Goal: Task Accomplishment & Management: Complete application form

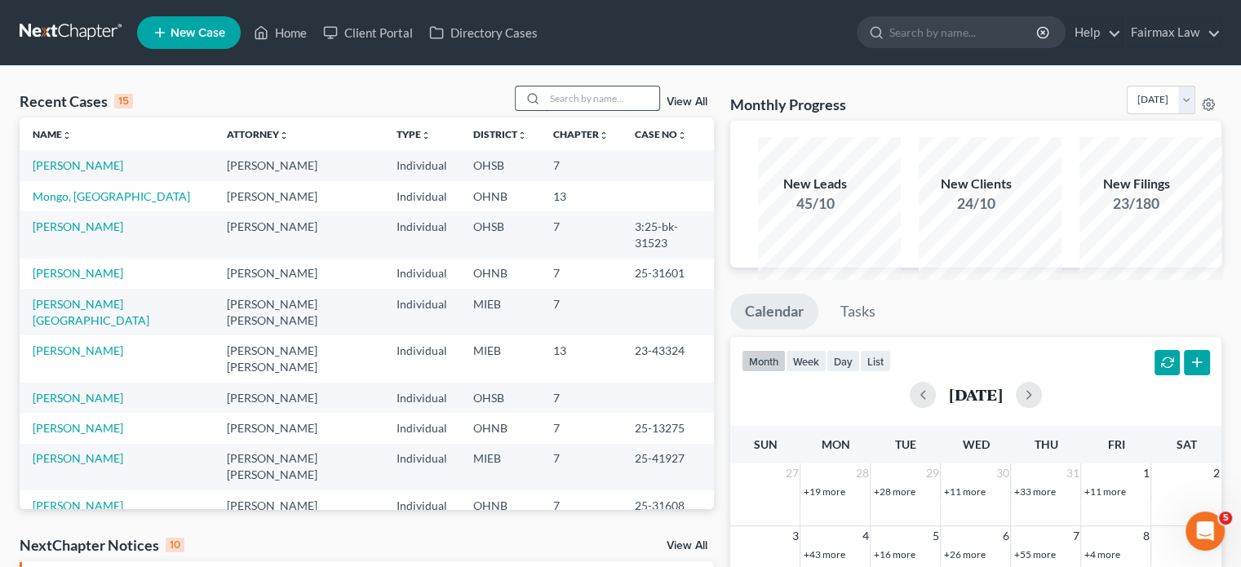
click at [545, 110] on input "search" at bounding box center [602, 98] width 114 height 24
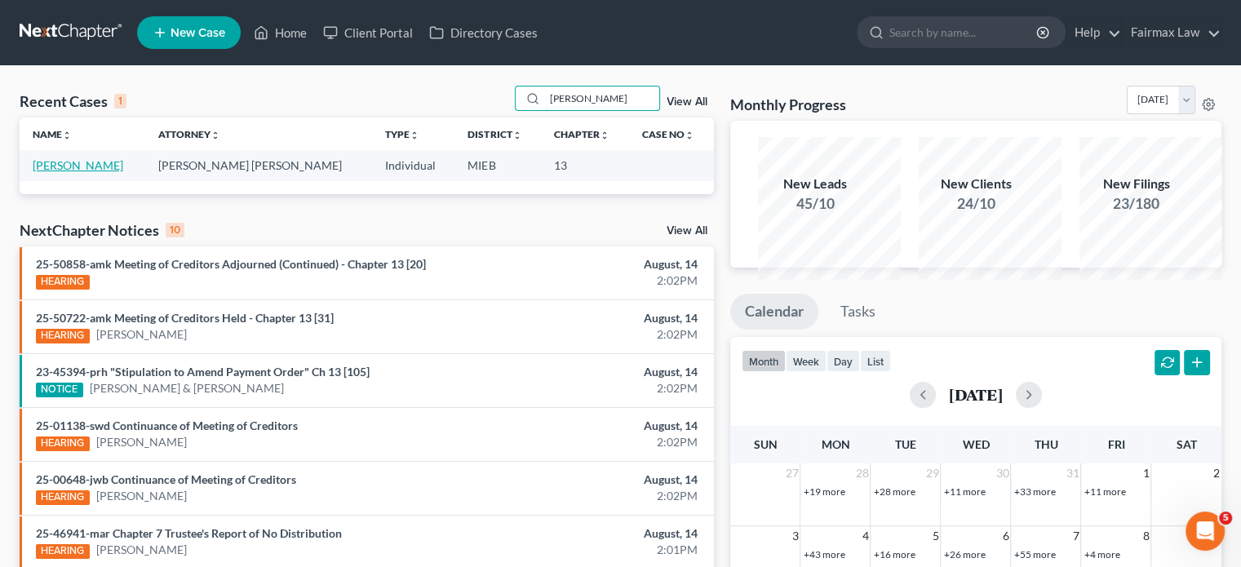
type input "azzie"
click at [106, 172] on link "Caldwell, Azzie" at bounding box center [78, 165] width 91 height 14
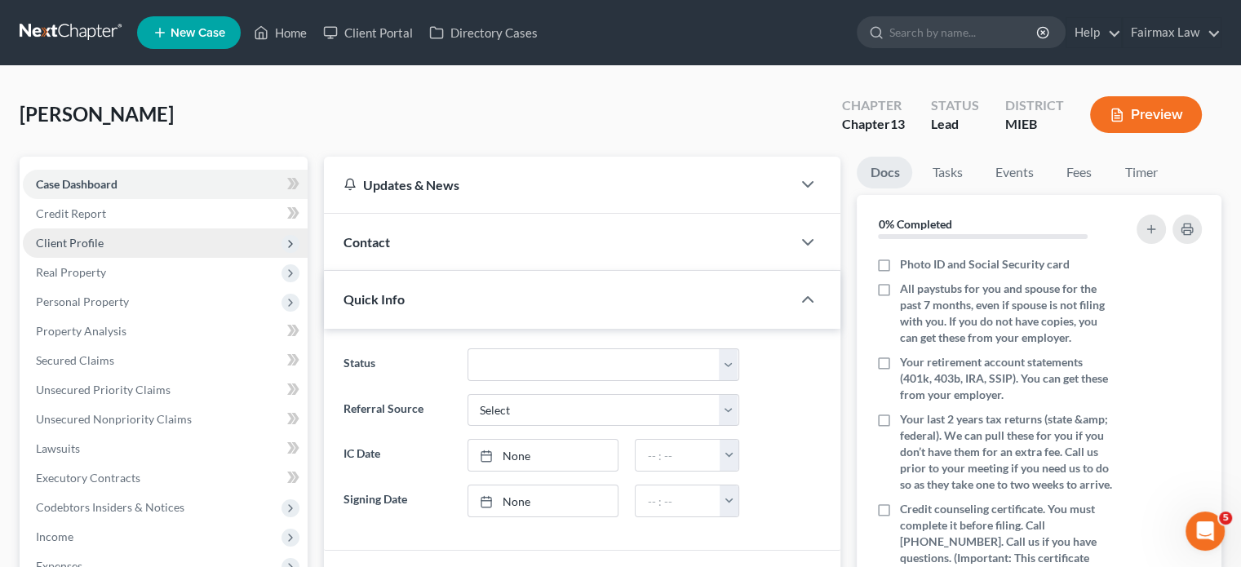
click at [153, 258] on span "Client Profile" at bounding box center [165, 242] width 285 height 29
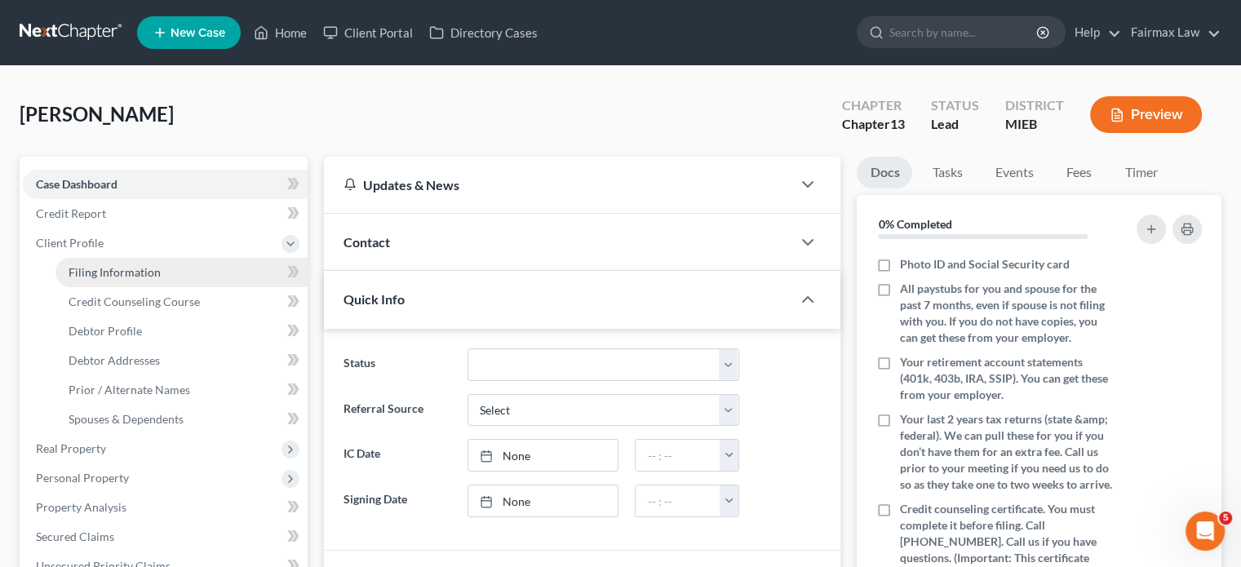
click at [127, 279] on span "Filing Information" at bounding box center [115, 272] width 92 height 14
select select "1"
select select "0"
select select "3"
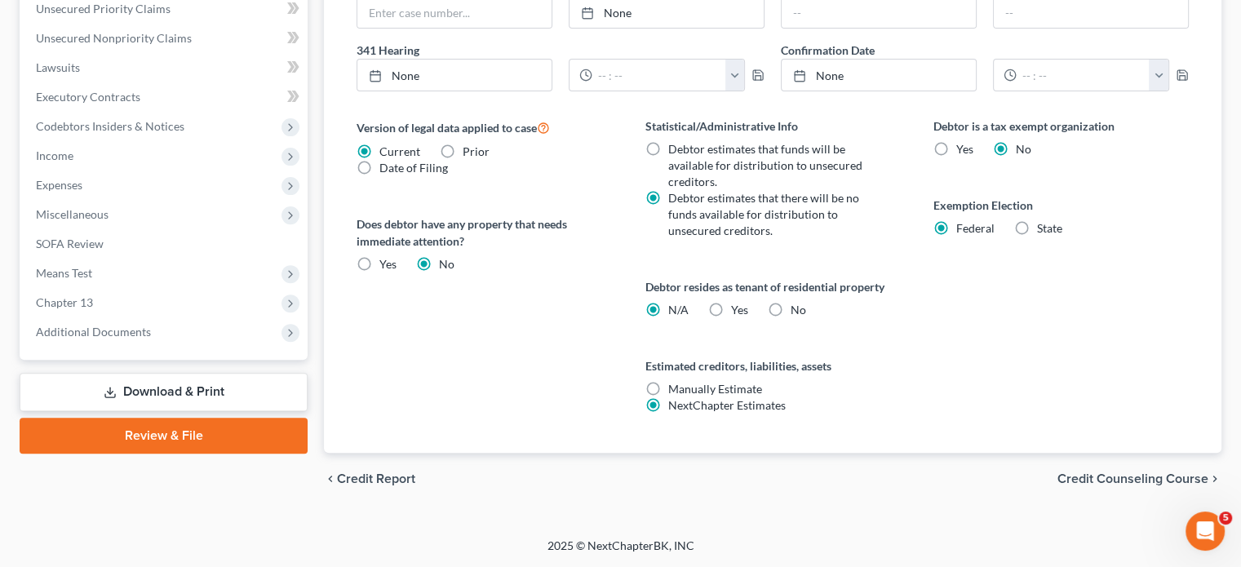
scroll to position [940, 0]
click at [159, 288] on span "Chapter 13" at bounding box center [165, 302] width 285 height 29
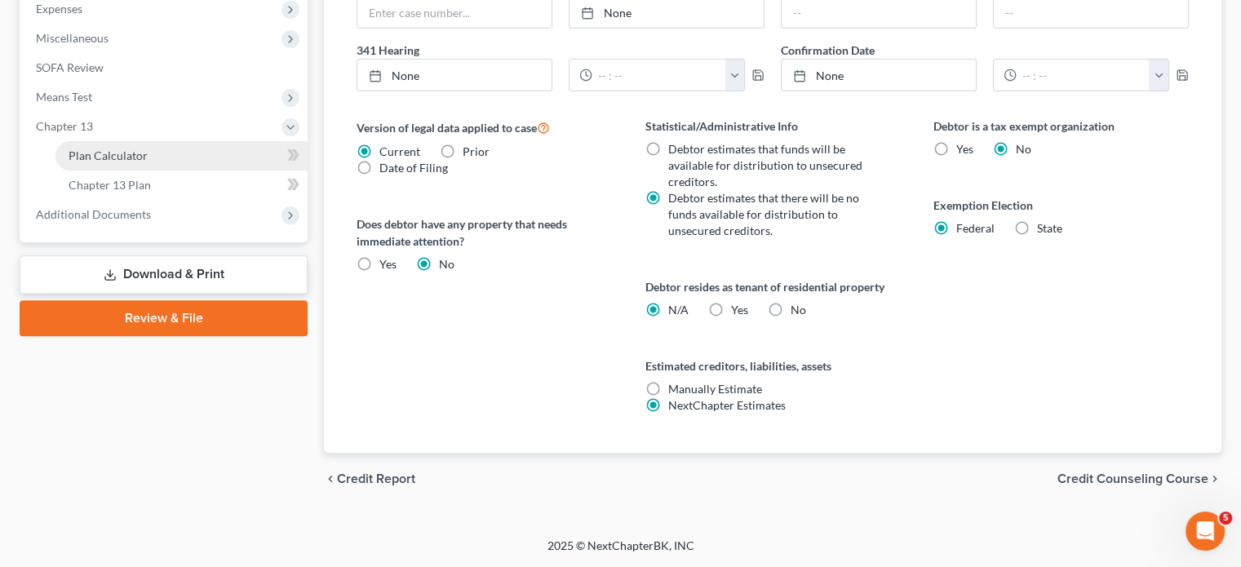
scroll to position [721, 0]
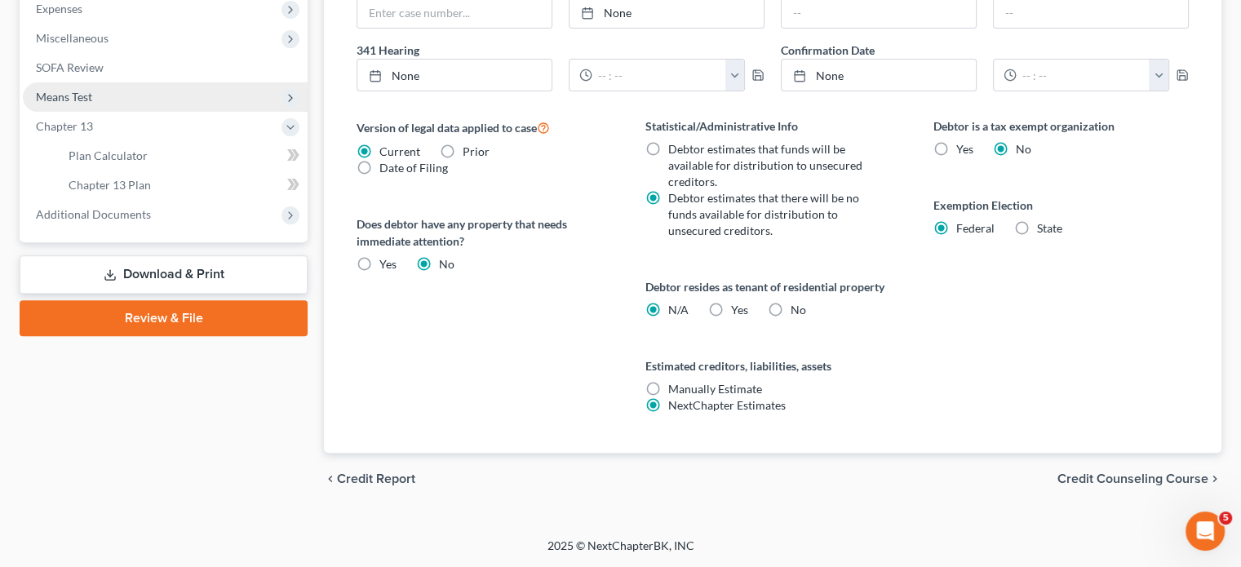
click at [118, 95] on span "Means Test" at bounding box center [165, 96] width 285 height 29
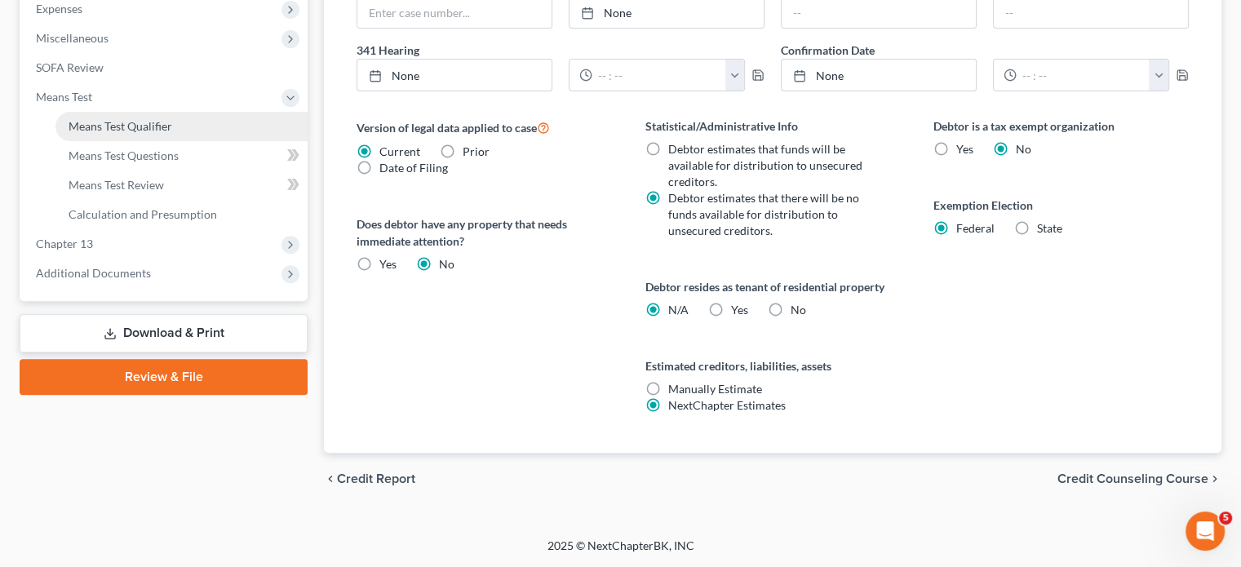
click at [144, 140] on link "Means Test Qualifier" at bounding box center [181, 126] width 252 height 29
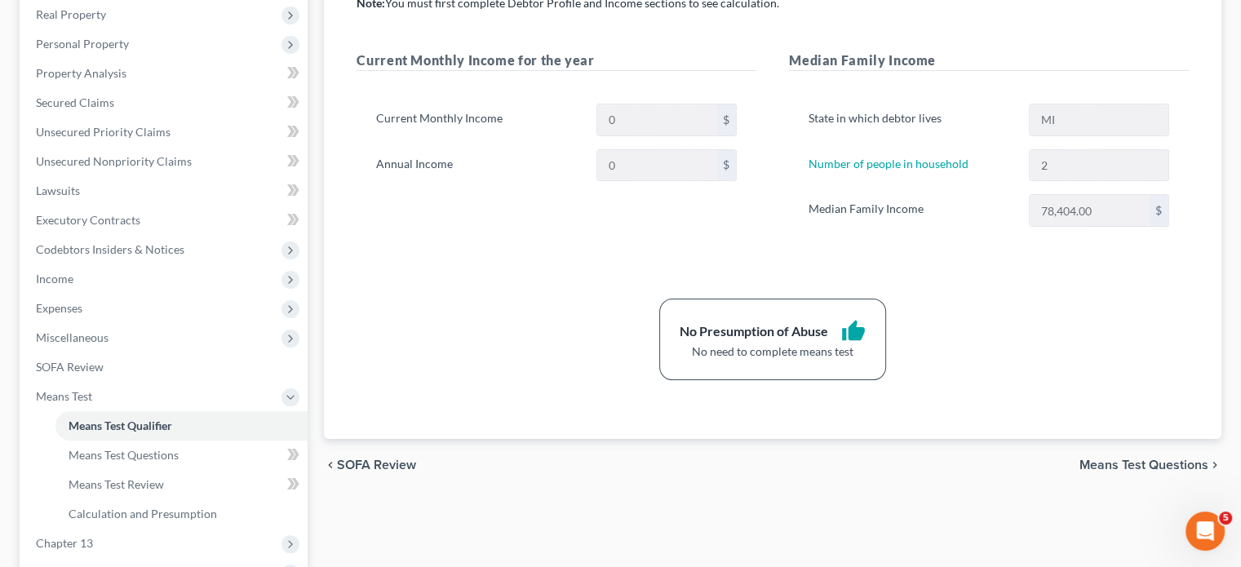
scroll to position [255, 0]
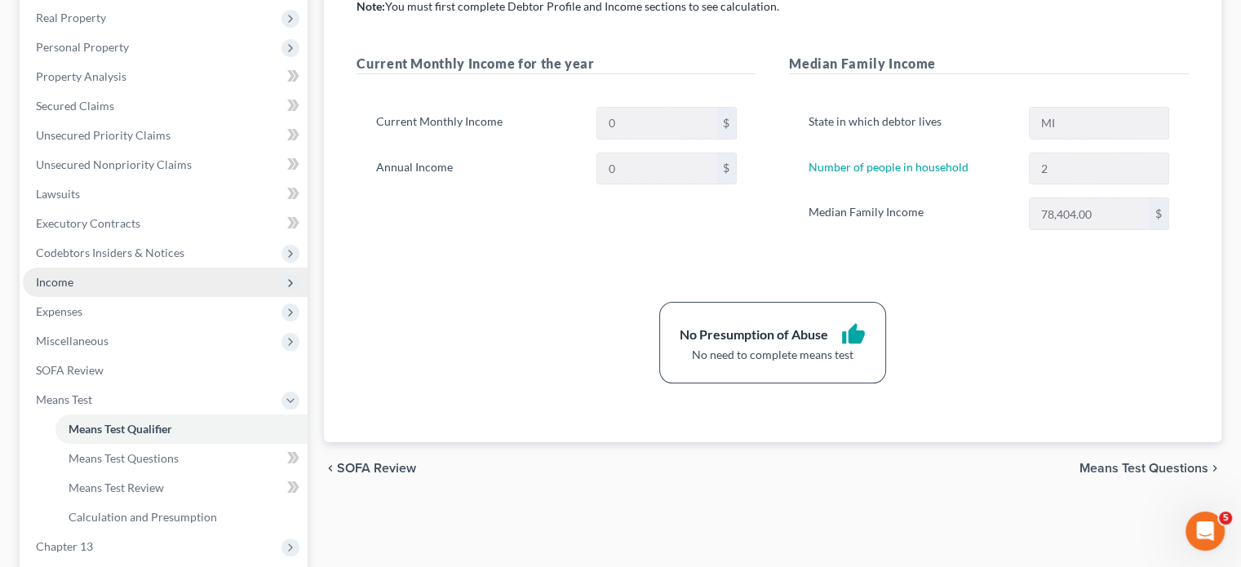
click at [119, 297] on span "Income" at bounding box center [165, 282] width 285 height 29
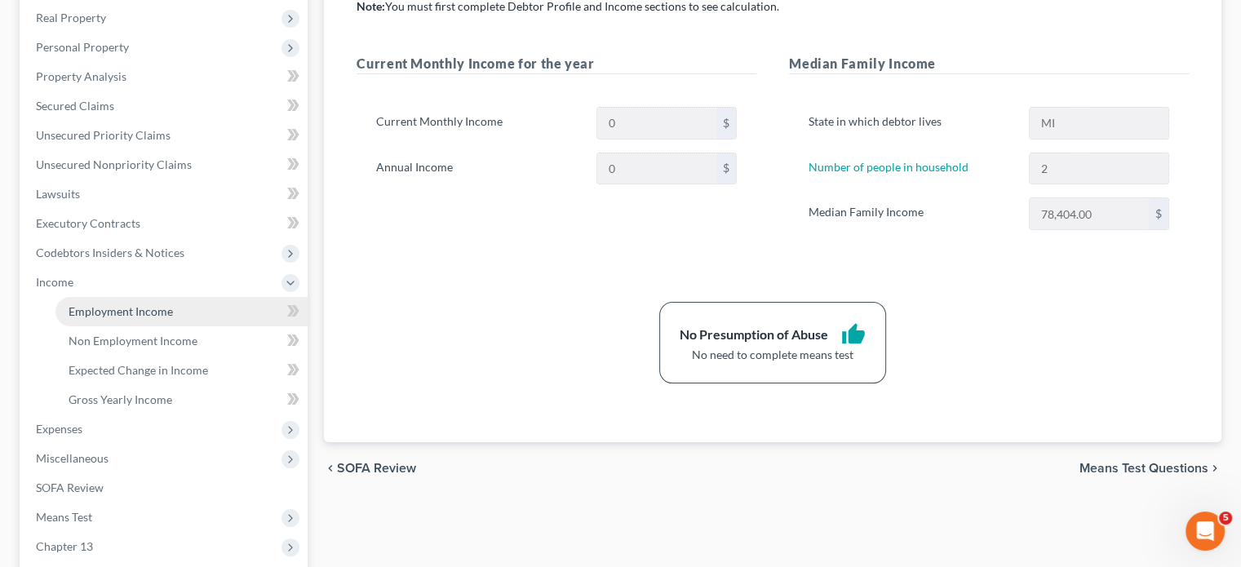
click at [86, 318] on span "Employment Income" at bounding box center [121, 311] width 104 height 14
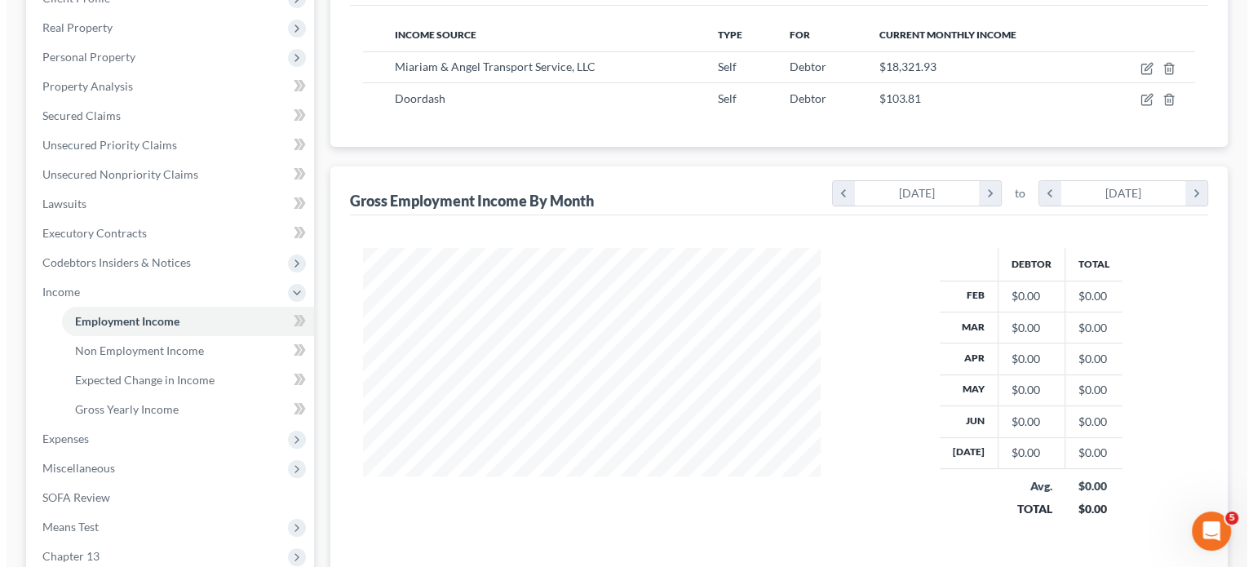
scroll to position [294, 0]
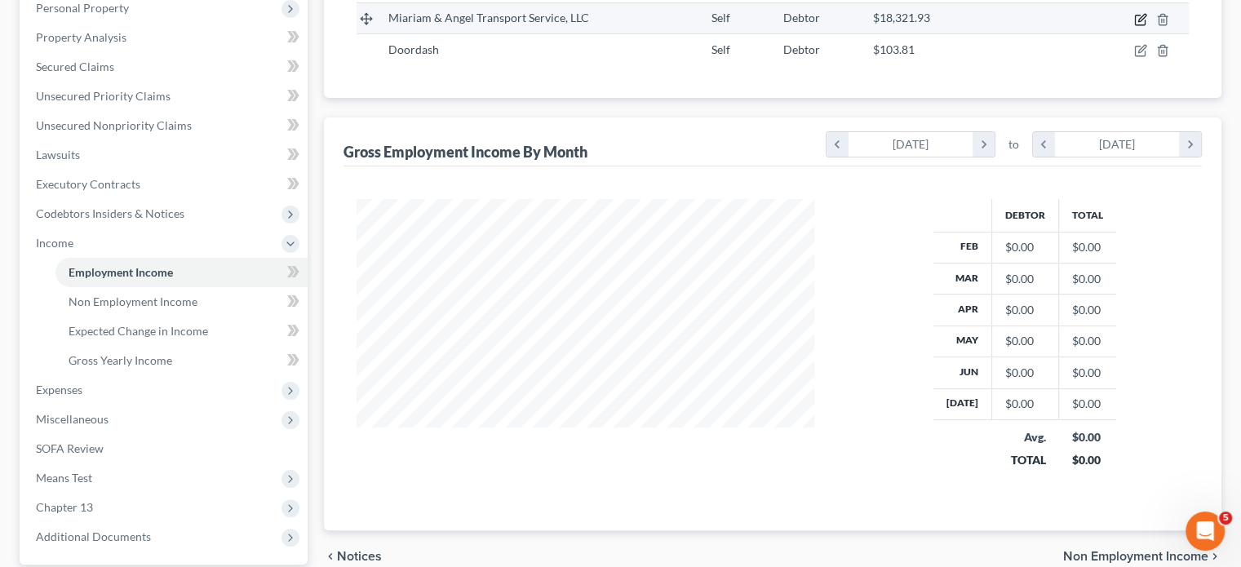
click at [1134, 26] on icon "button" at bounding box center [1140, 19] width 13 height 13
select select "1"
select select "23"
select select "0"
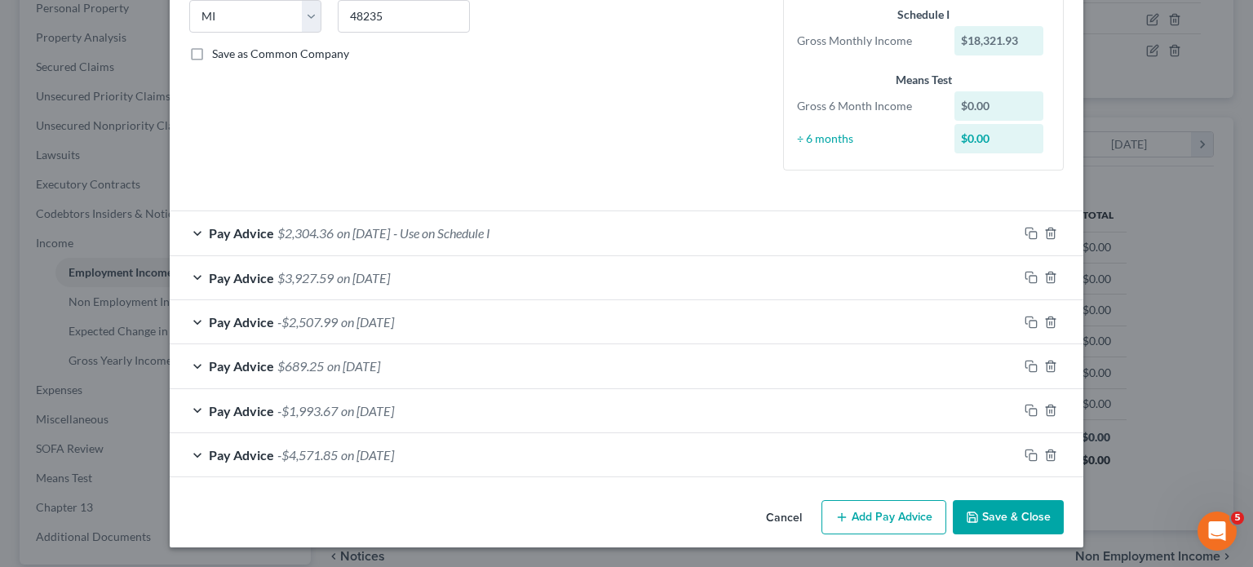
scroll to position [536, 0]
click at [459, 300] on div "Pay Advice -$2,507.99 on 05/30/2023" at bounding box center [594, 321] width 849 height 43
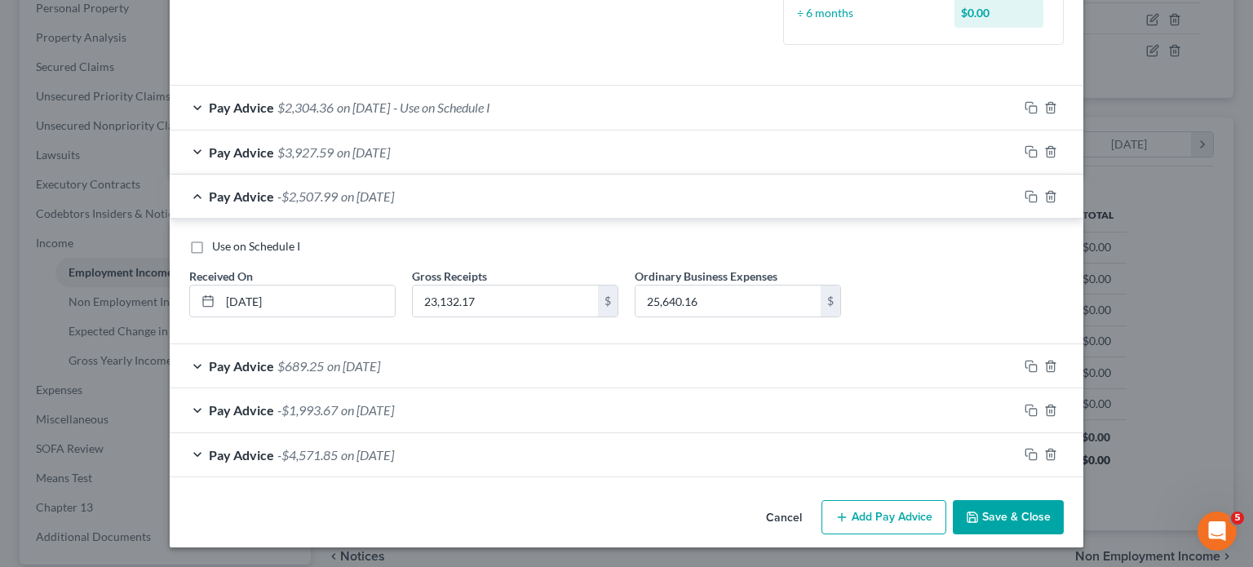
scroll to position [692, 0]
click at [413, 388] on div "Pay Advice -$1,993.67 on 03/31/2023" at bounding box center [594, 409] width 849 height 43
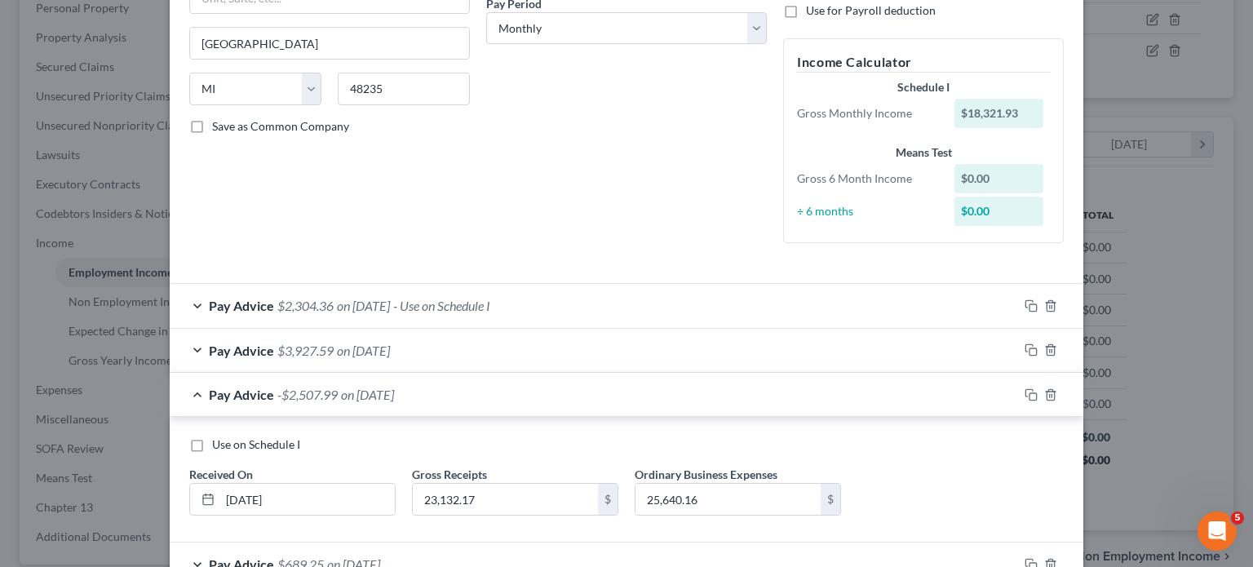
scroll to position [269, 0]
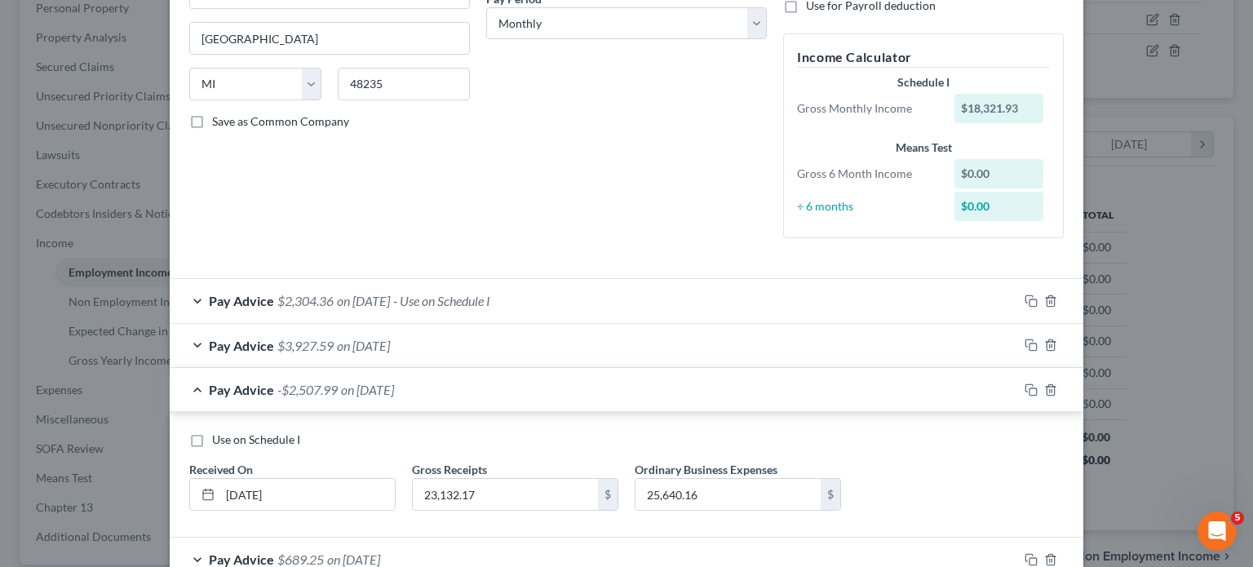
click at [539, 322] on div "Pay Advice $2,304.36 on 07/30/2023 - Use on Schedule I" at bounding box center [594, 300] width 849 height 43
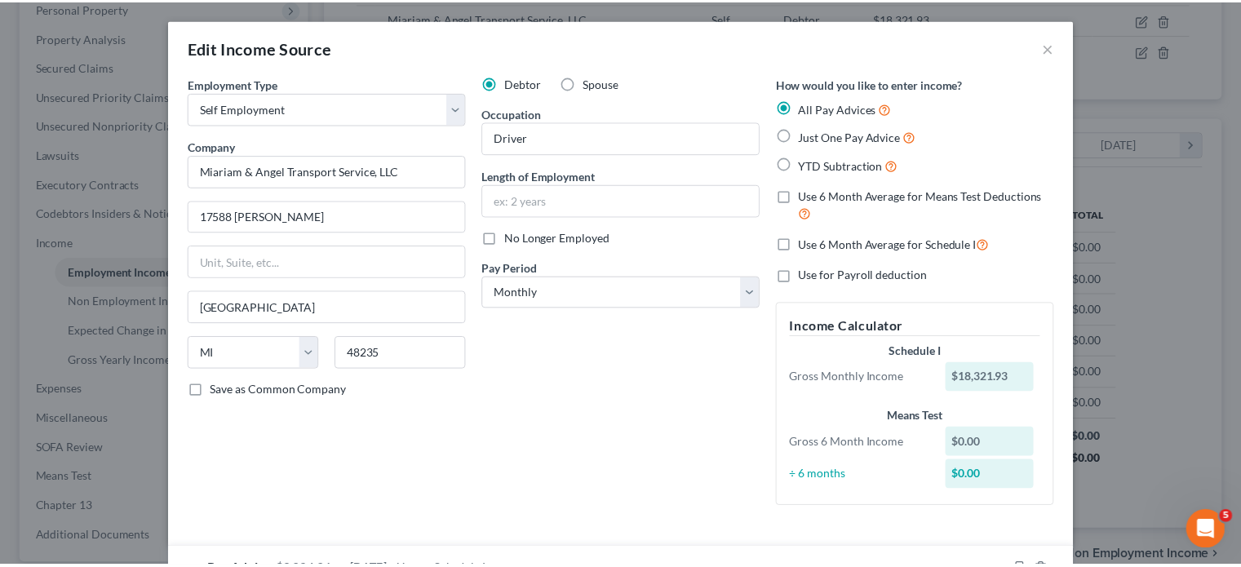
scroll to position [2, 0]
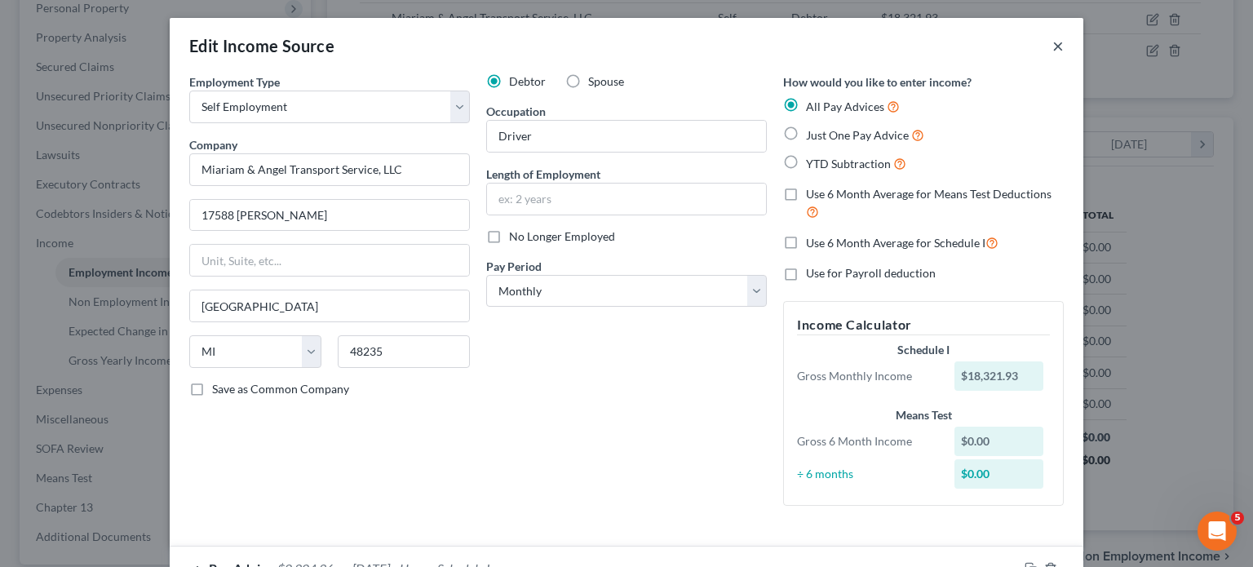
click at [1064, 55] on button "×" at bounding box center [1058, 46] width 11 height 20
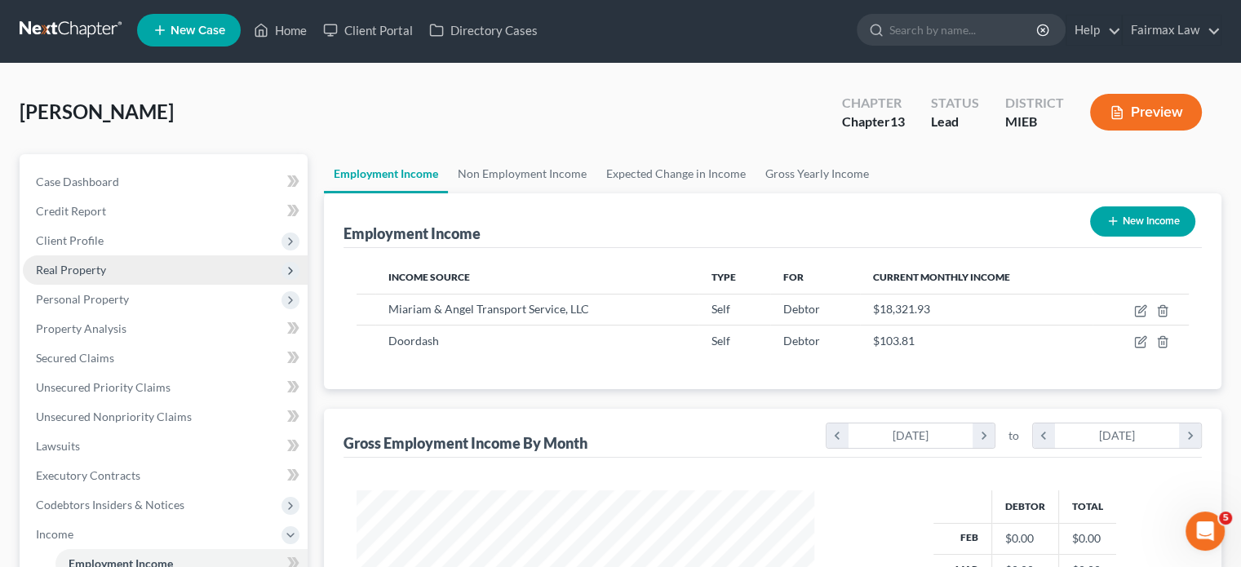
scroll to position [165, 0]
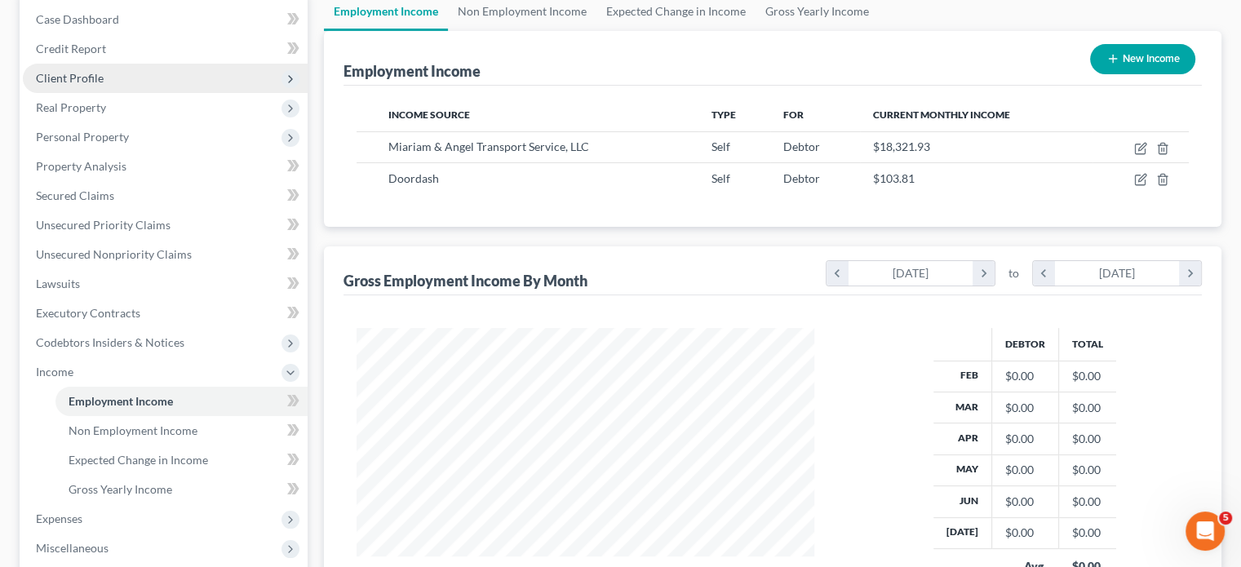
click at [173, 93] on span "Client Profile" at bounding box center [165, 78] width 285 height 29
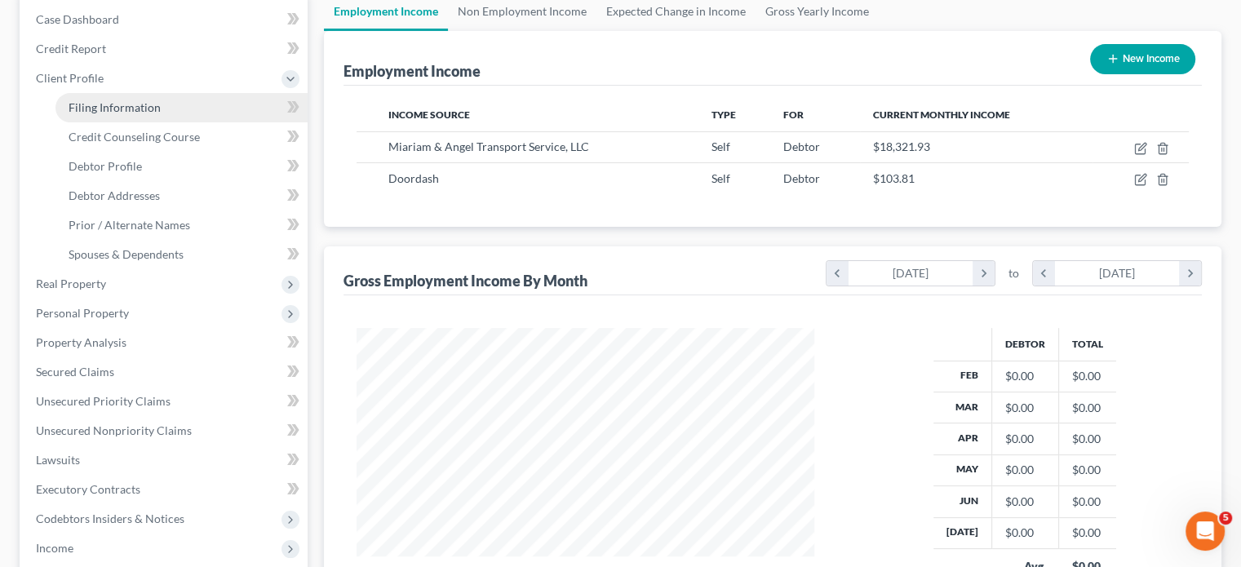
click at [193, 122] on link "Filing Information" at bounding box center [181, 107] width 252 height 29
select select "1"
select select "0"
select select "3"
select select "40"
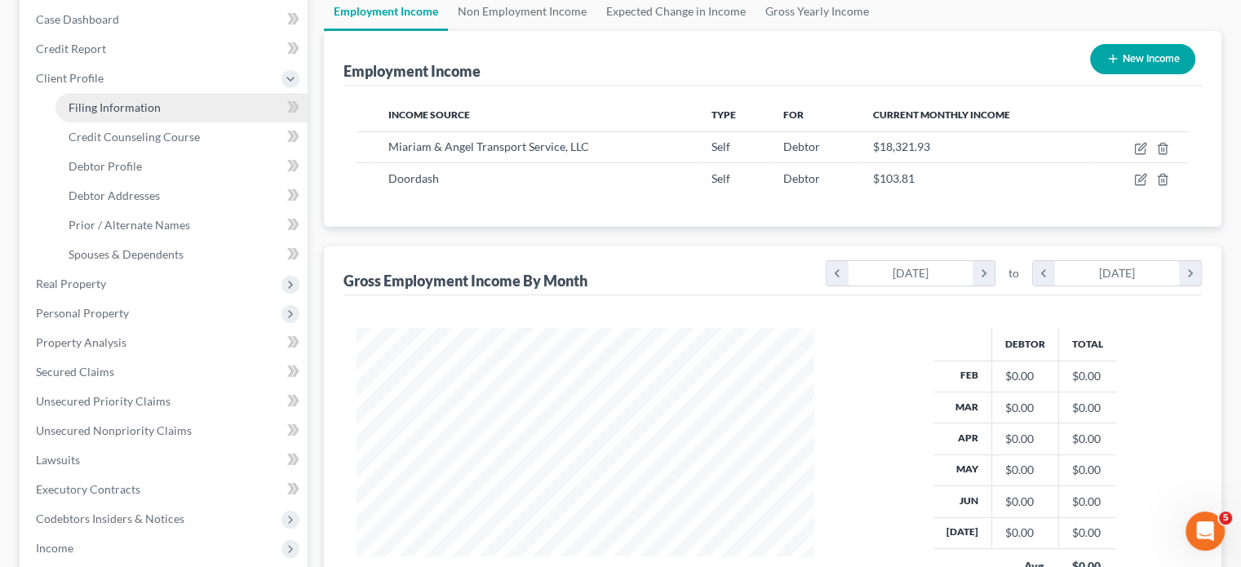
select select "0"
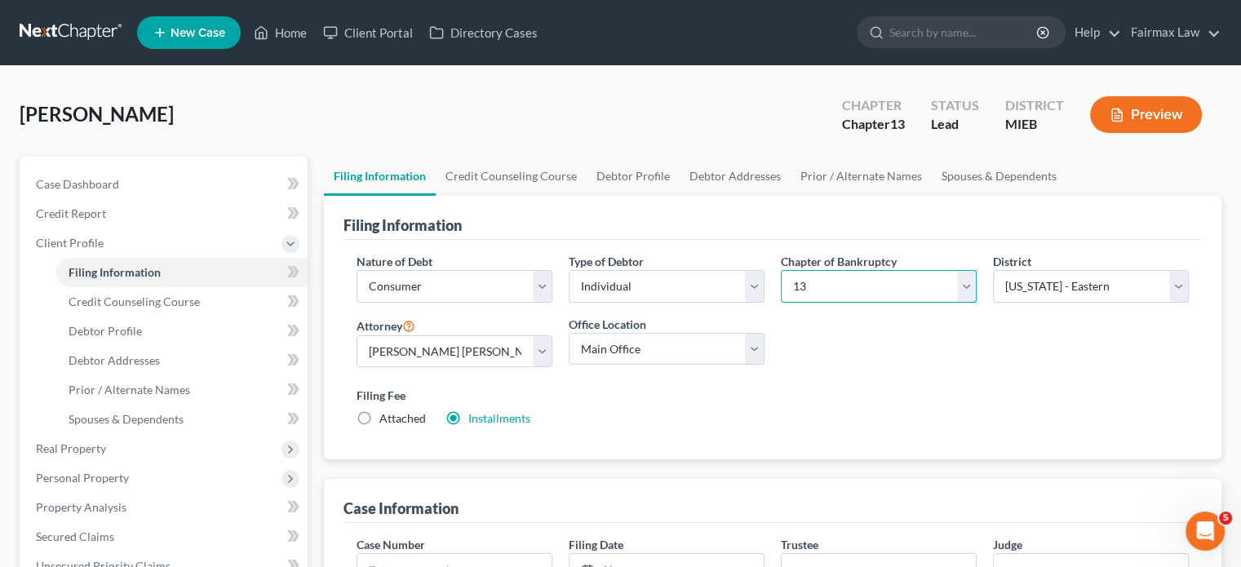
click at [882, 303] on select "Select 7 11 12 13" at bounding box center [879, 286] width 196 height 33
select select "0"
click at [781, 303] on select "Select 7 11 12 13" at bounding box center [879, 286] width 196 height 33
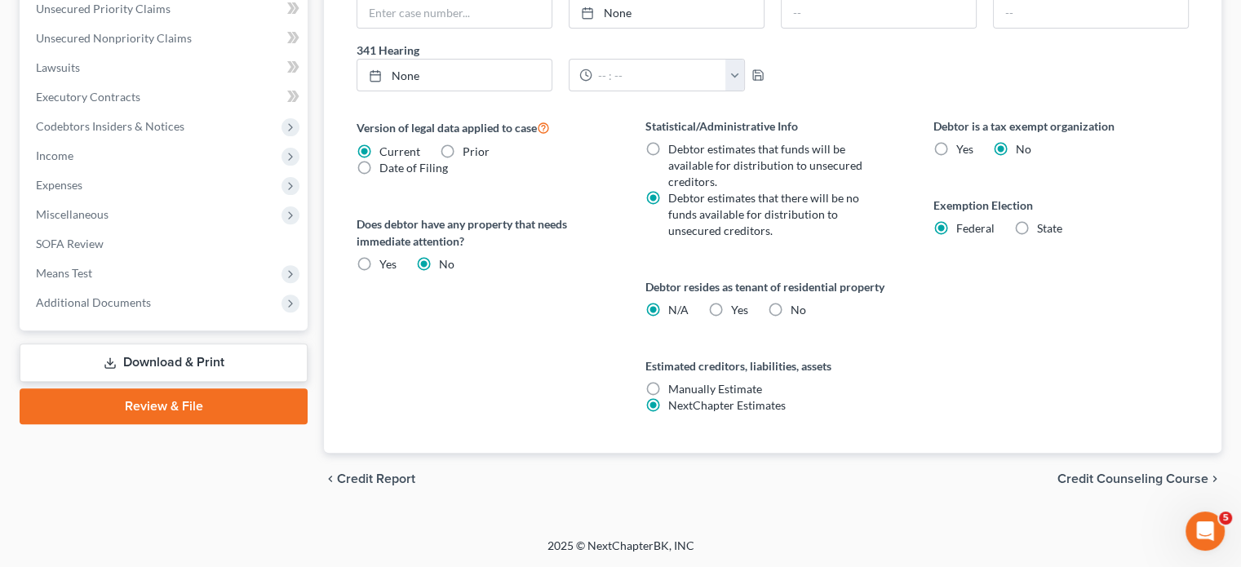
scroll to position [940, 0]
click at [126, 259] on span "Means Test" at bounding box center [165, 273] width 285 height 29
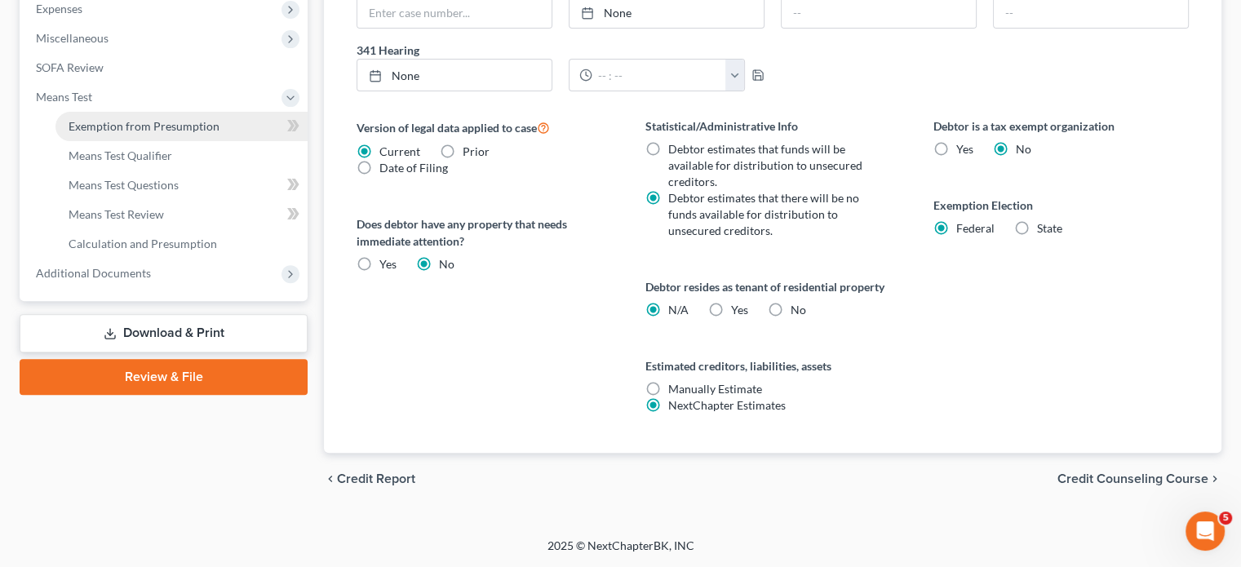
click at [163, 132] on span "Exemption from Presumption" at bounding box center [144, 126] width 151 height 14
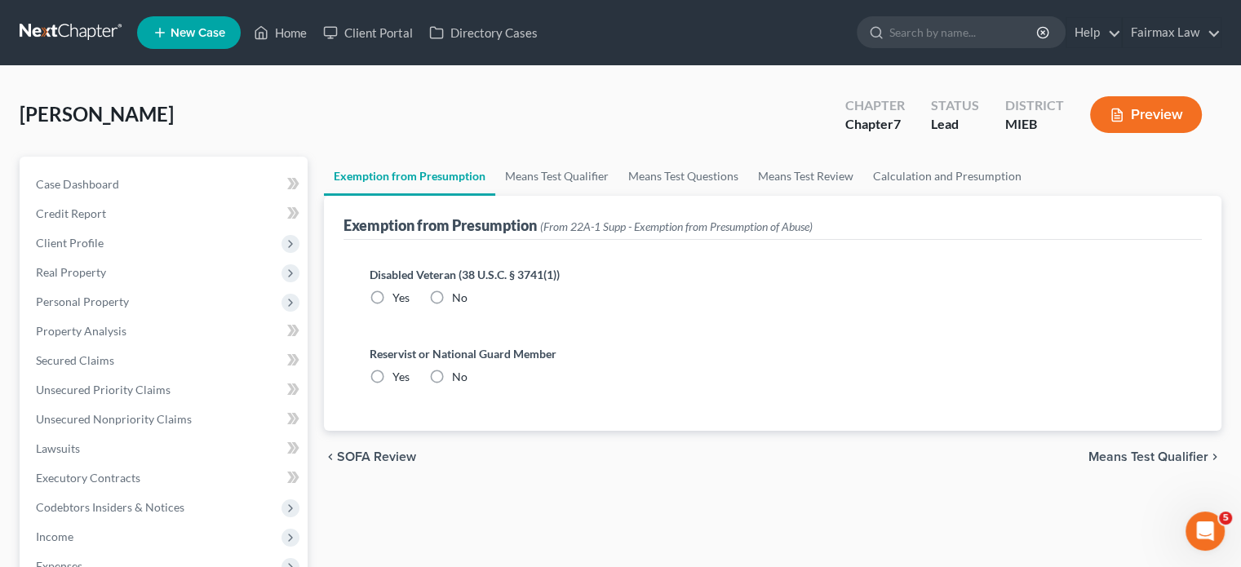
click at [468, 306] on label "No" at bounding box center [460, 298] width 16 height 16
click at [469, 300] on input "No" at bounding box center [464, 295] width 11 height 11
radio input "true"
click at [468, 385] on label "No" at bounding box center [460, 377] width 16 height 16
click at [469, 379] on input "No" at bounding box center [464, 374] width 11 height 11
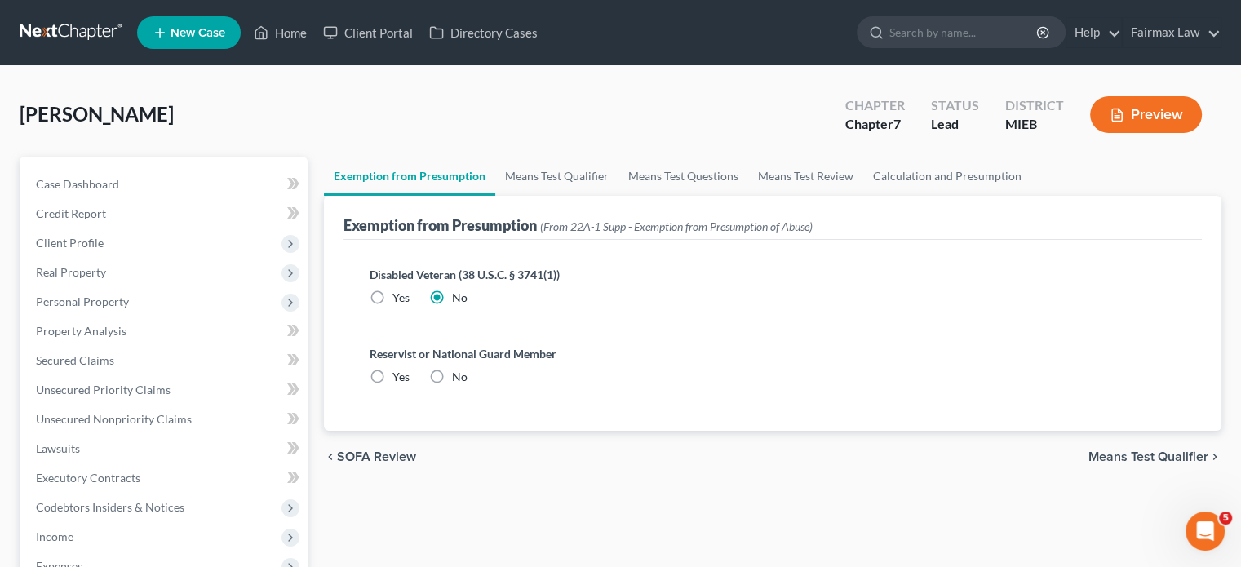
radio input "true"
click at [601, 196] on link "Means Test Qualifier" at bounding box center [556, 176] width 123 height 39
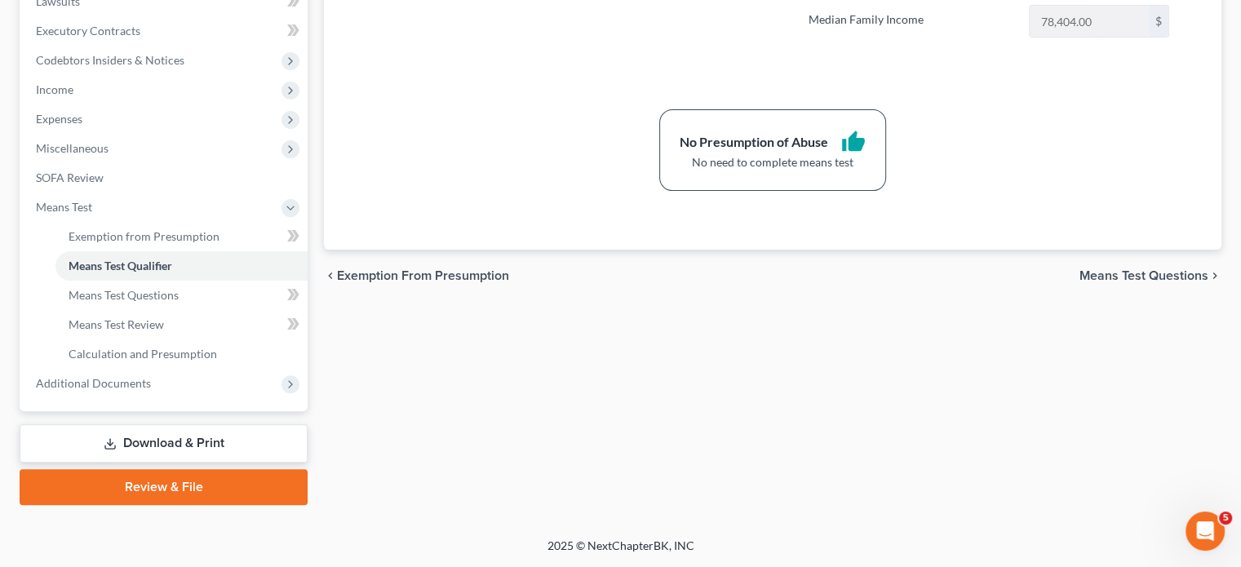
scroll to position [696, 0]
click at [151, 376] on span "Additional Documents" at bounding box center [93, 383] width 115 height 14
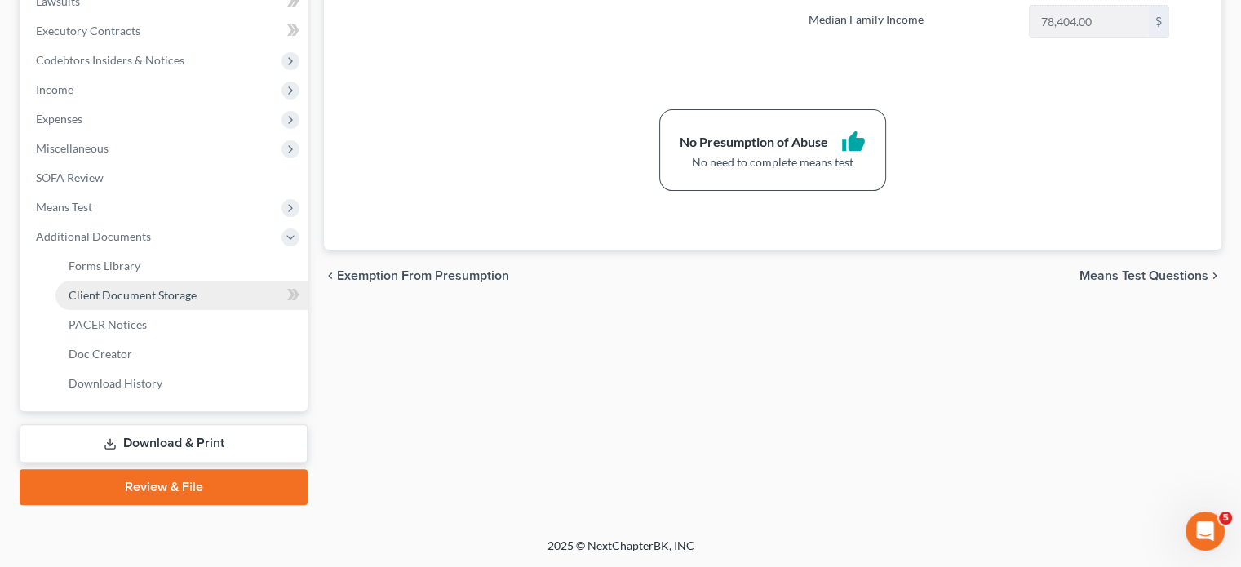
click at [162, 288] on span "Client Document Storage" at bounding box center [133, 295] width 128 height 14
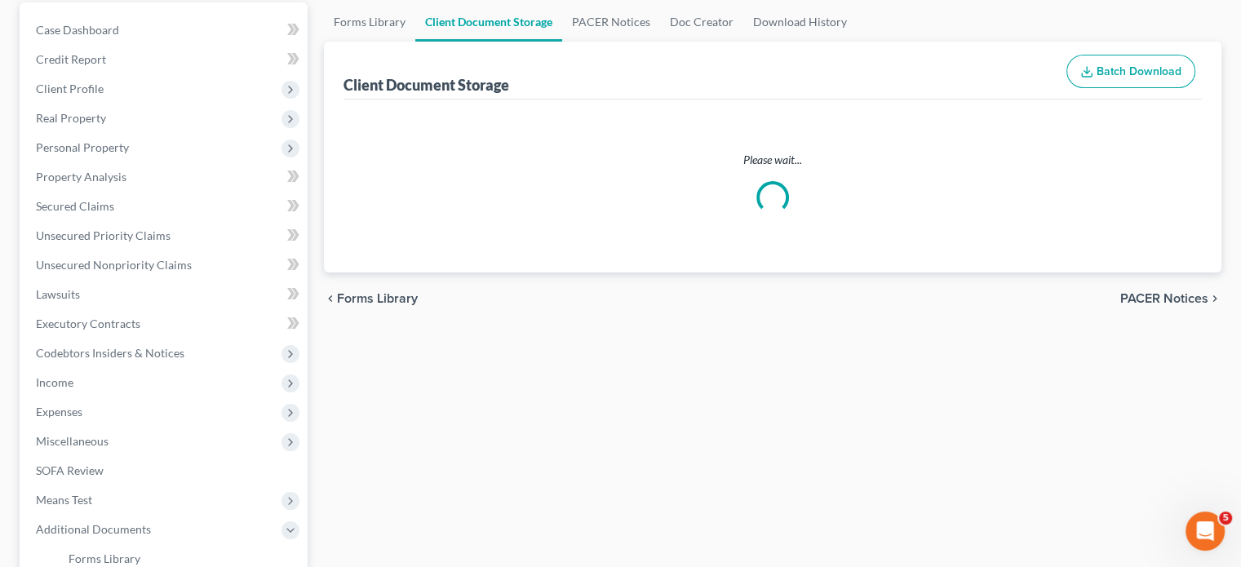
select select "7"
select select "32"
select select "6"
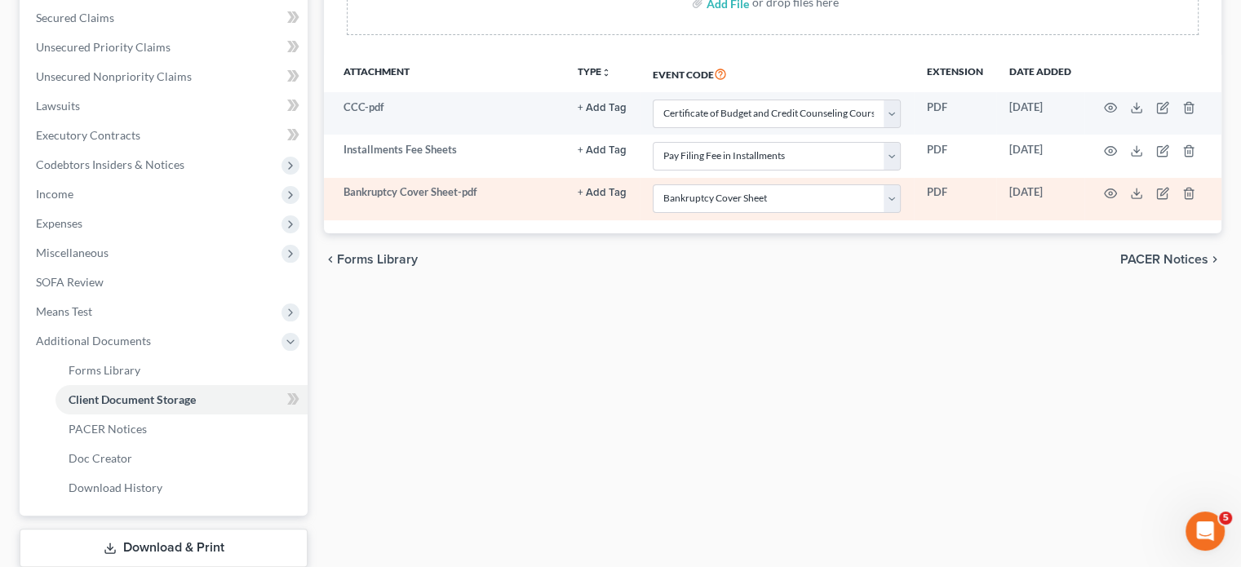
scroll to position [401, 0]
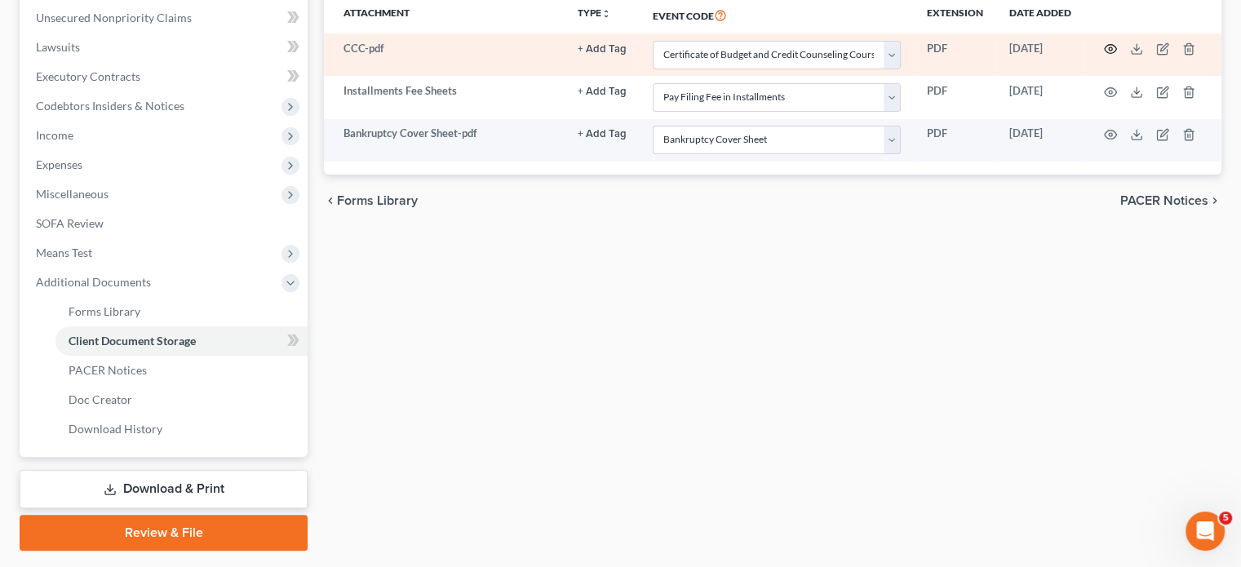
click at [1105, 54] on icon "button" at bounding box center [1111, 49] width 12 height 9
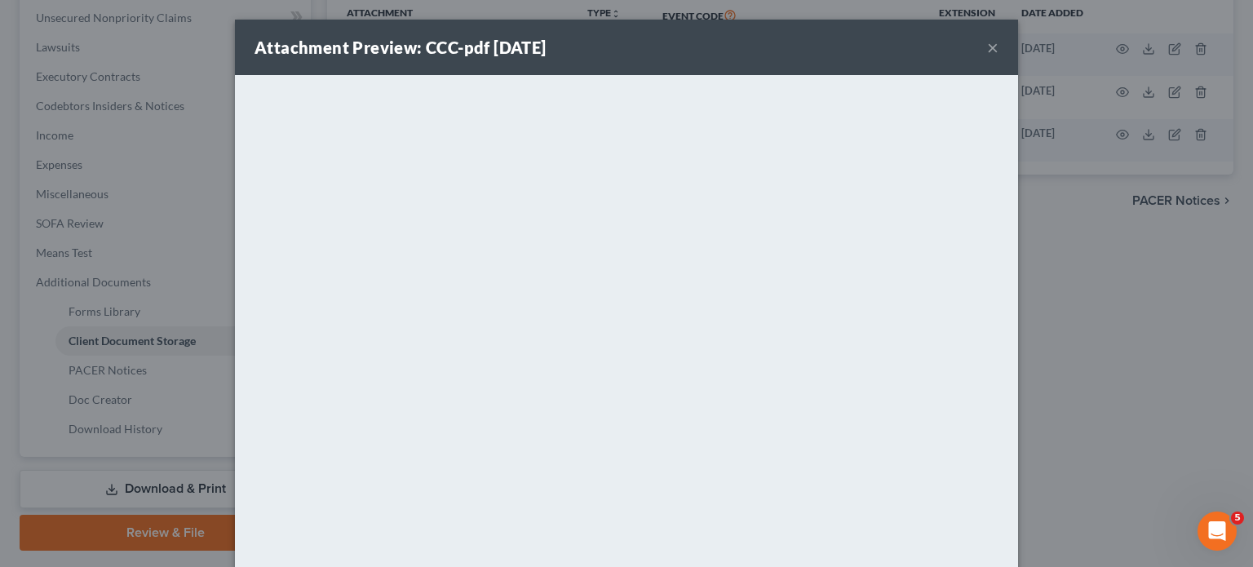
click at [999, 53] on button "×" at bounding box center [992, 48] width 11 height 20
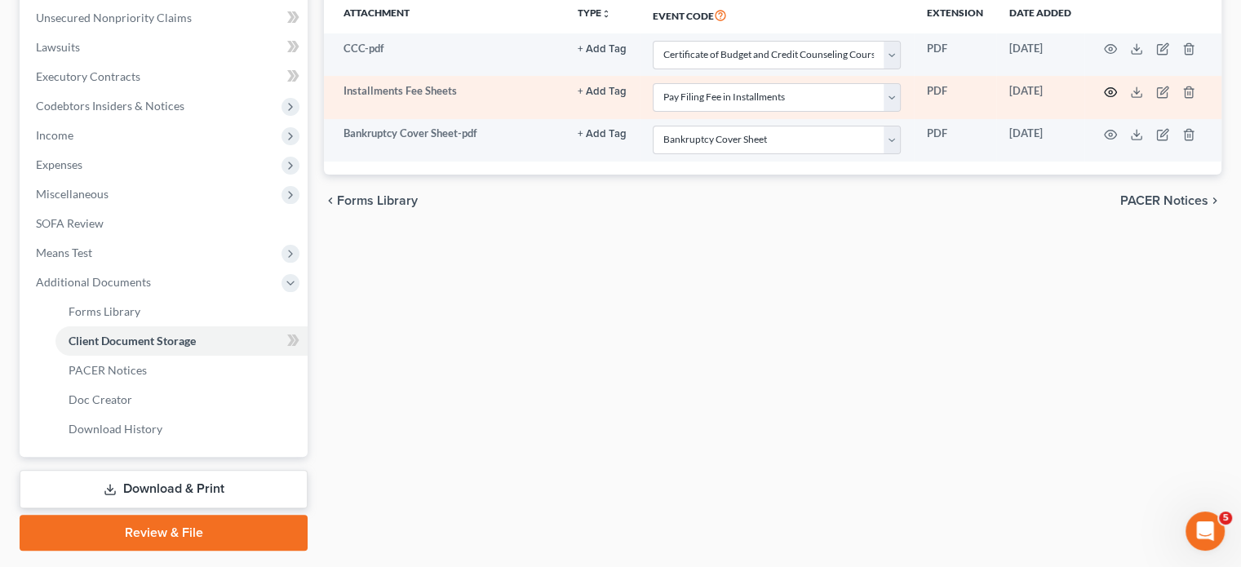
click at [1104, 99] on icon "button" at bounding box center [1110, 92] width 13 height 13
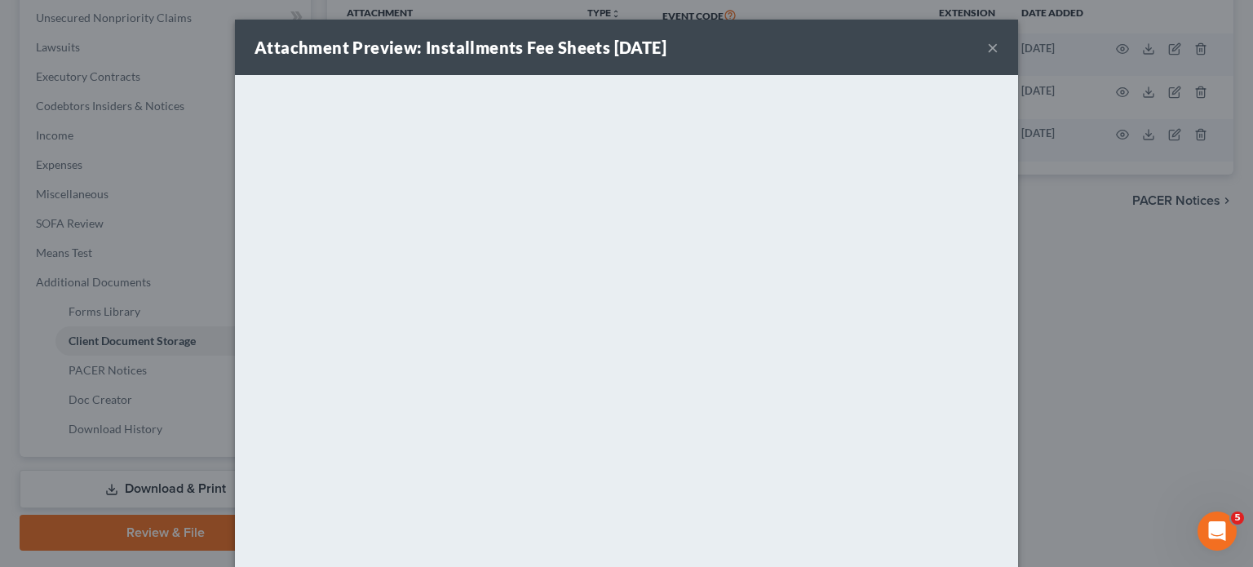
click at [999, 55] on button "×" at bounding box center [992, 48] width 11 height 20
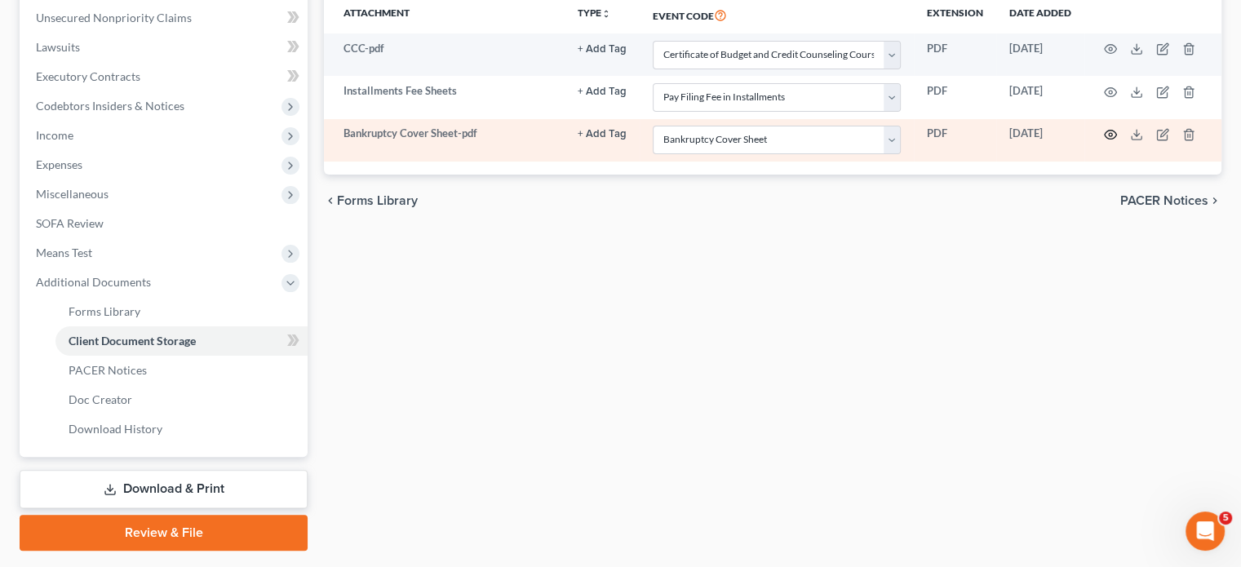
click at [1104, 141] on icon "button" at bounding box center [1110, 134] width 13 height 13
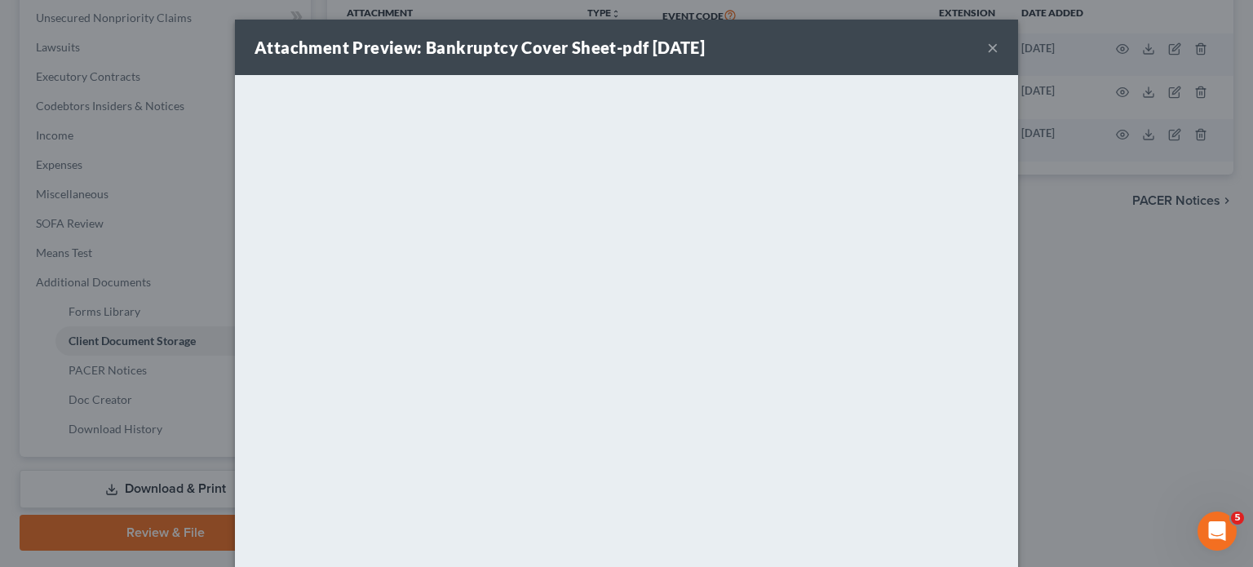
click at [999, 57] on button "×" at bounding box center [992, 48] width 11 height 20
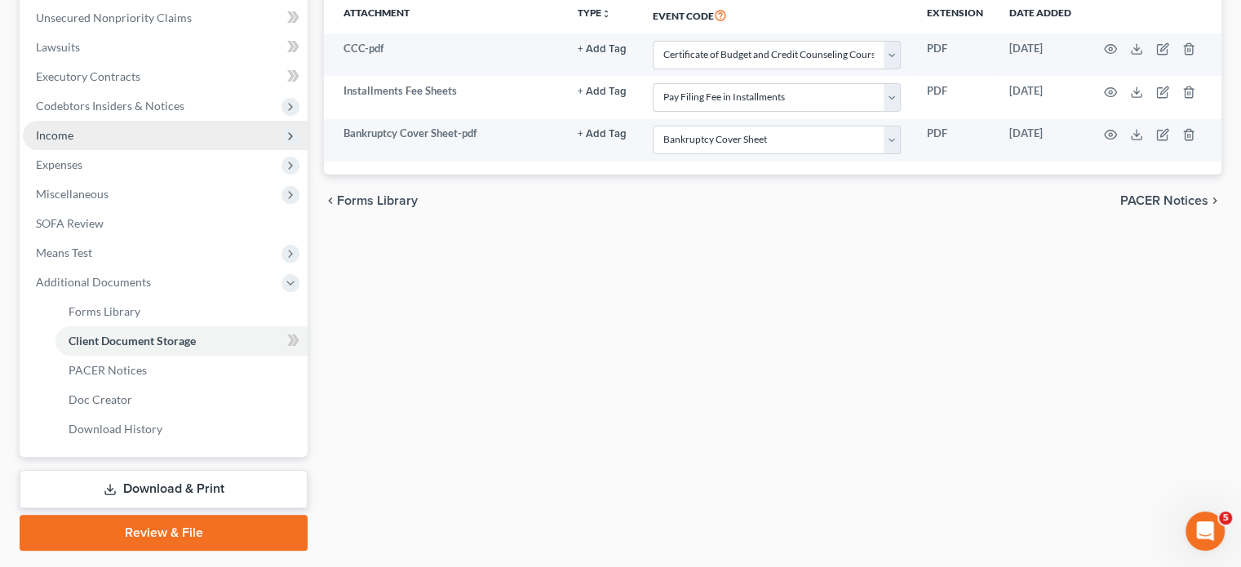
click at [123, 150] on span "Income" at bounding box center [165, 135] width 285 height 29
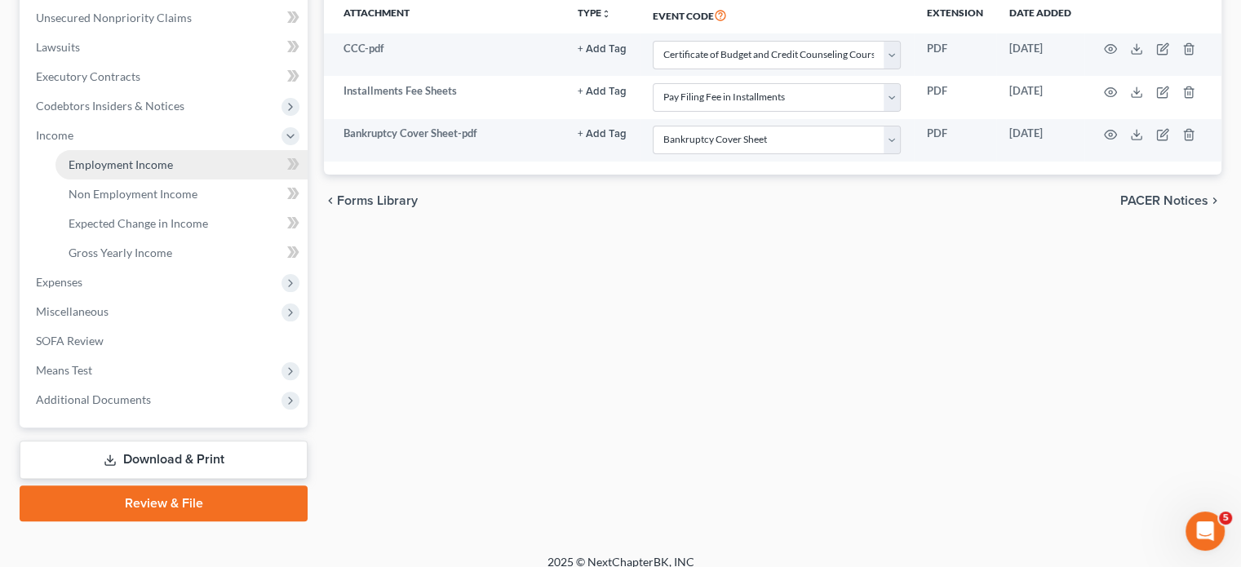
click at [149, 171] on span "Employment Income" at bounding box center [121, 164] width 104 height 14
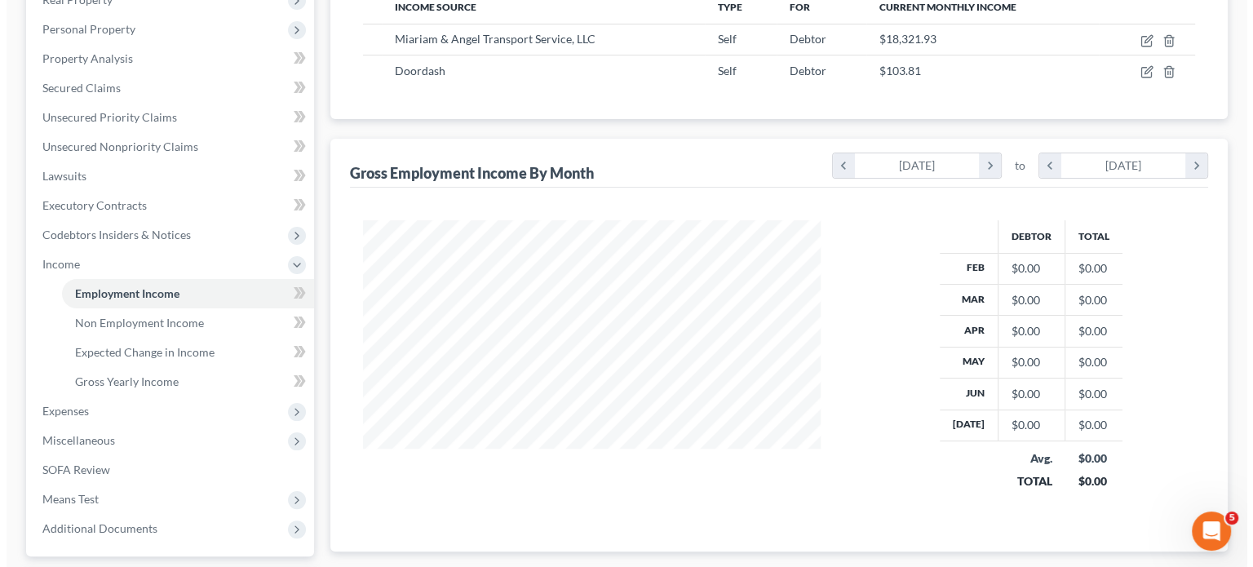
scroll to position [271, 0]
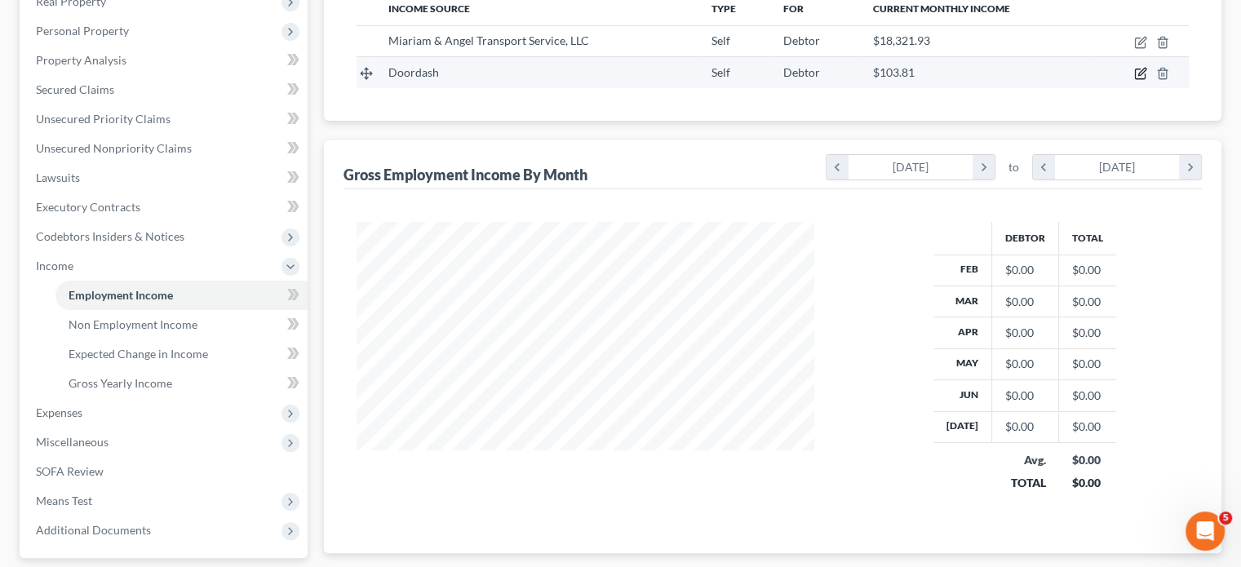
click at [1134, 80] on icon "button" at bounding box center [1140, 73] width 13 height 13
select select "1"
select select "4"
select select "0"
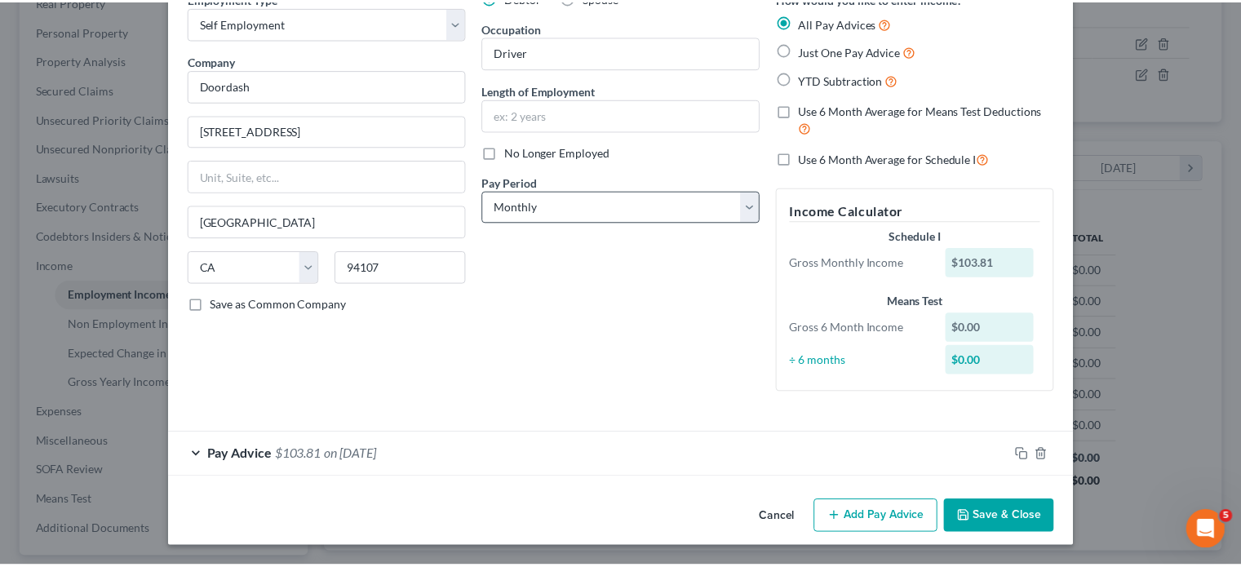
scroll to position [224, 0]
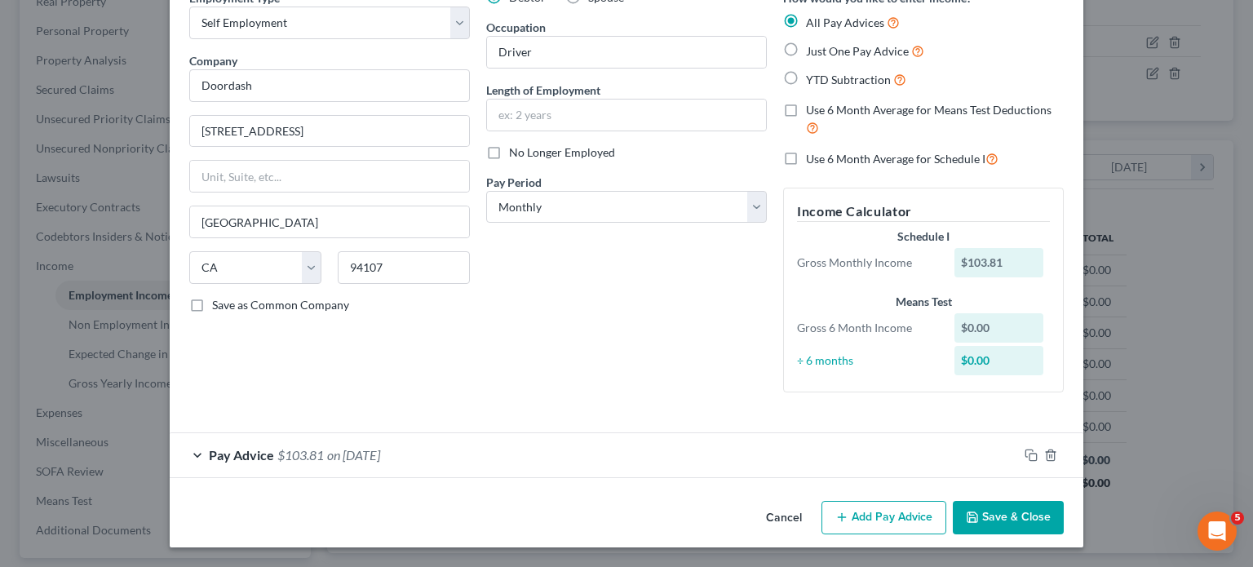
click at [807, 503] on button "Cancel" at bounding box center [784, 519] width 62 height 33
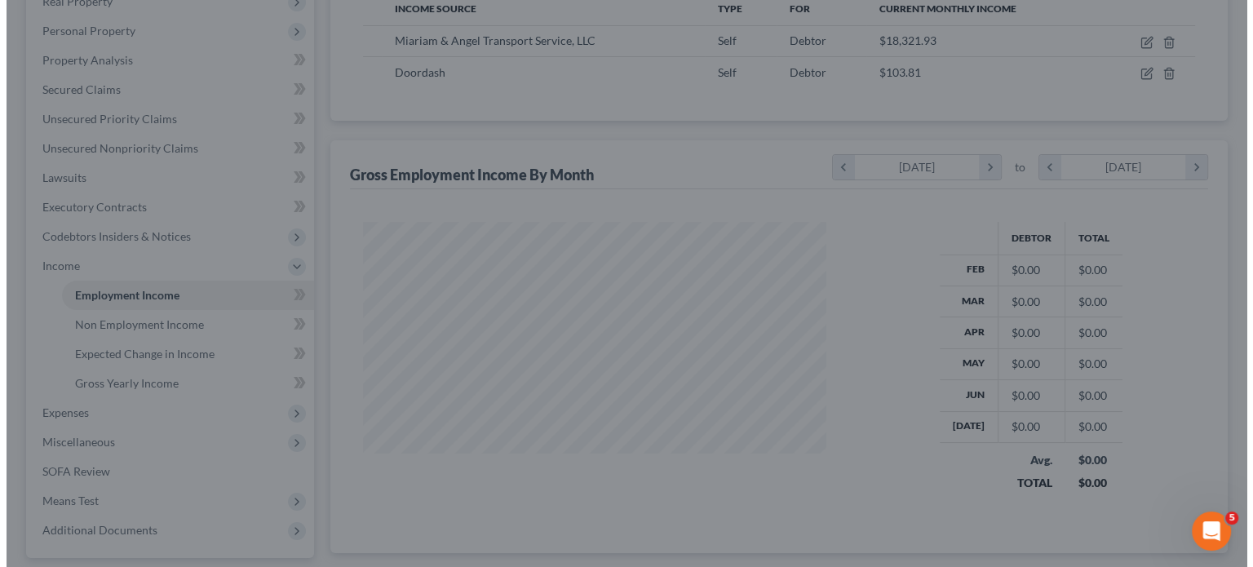
scroll to position [815610, 815483]
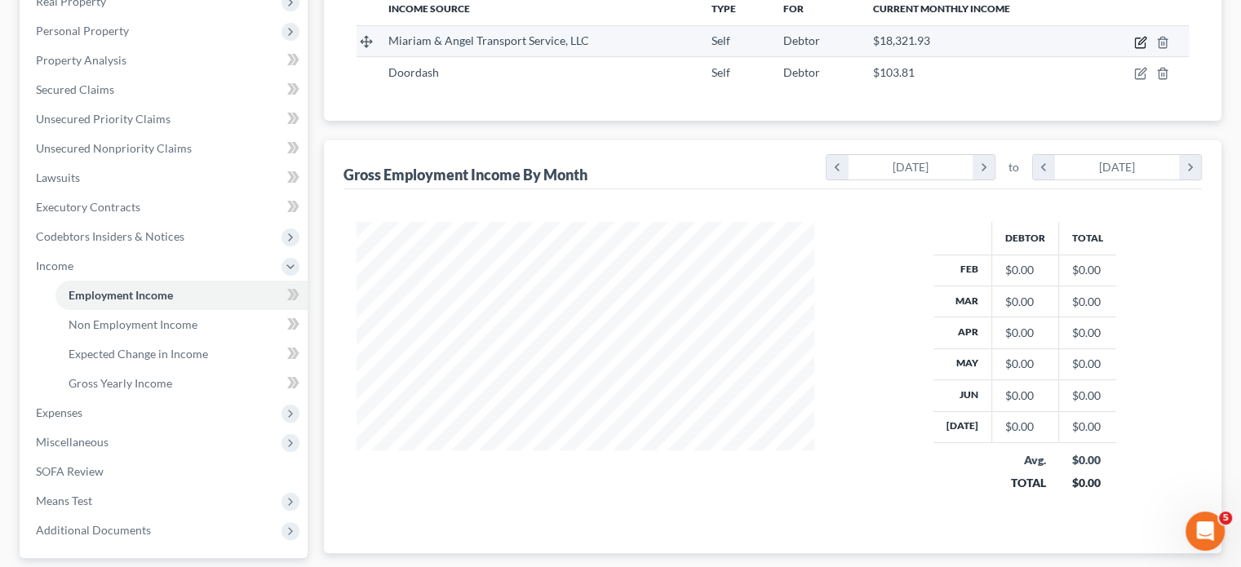
click at [1134, 49] on icon "button" at bounding box center [1140, 42] width 13 height 13
select select "1"
select select "23"
select select "0"
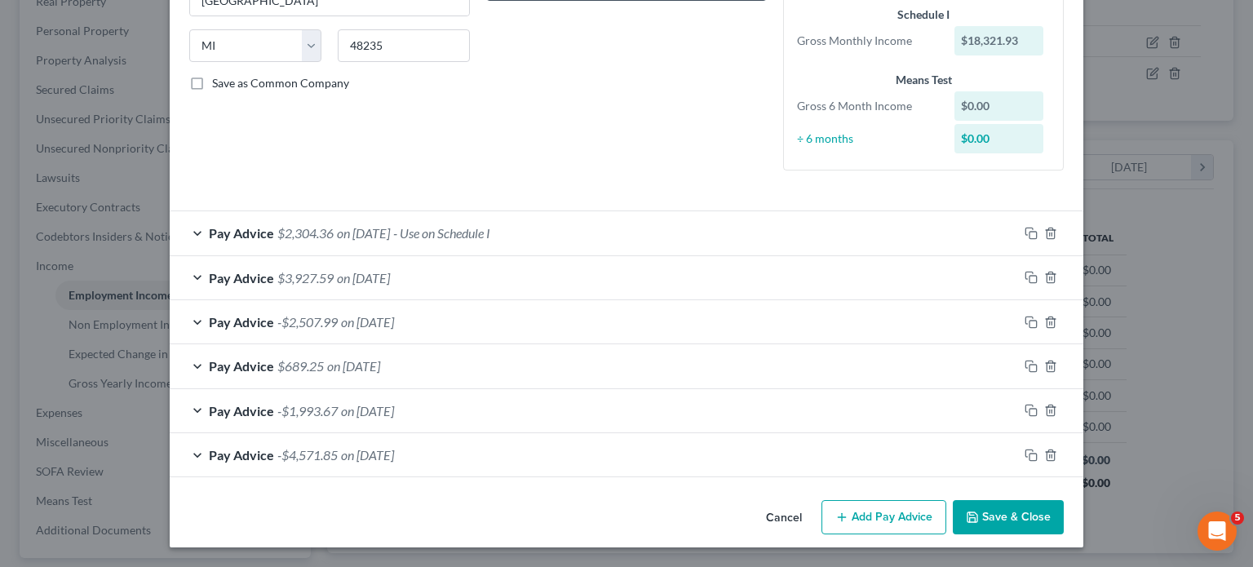
scroll to position [473, 0]
click at [438, 256] on div "Pay Advice $3,927.59 on 06/30/2023" at bounding box center [594, 277] width 849 height 43
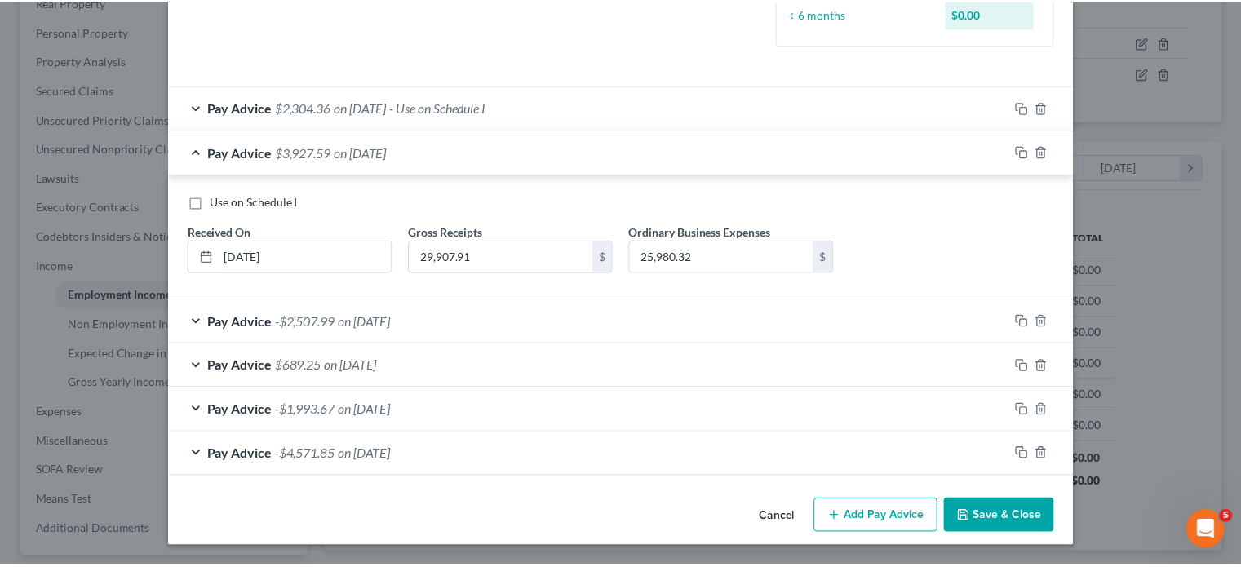
scroll to position [656, 0]
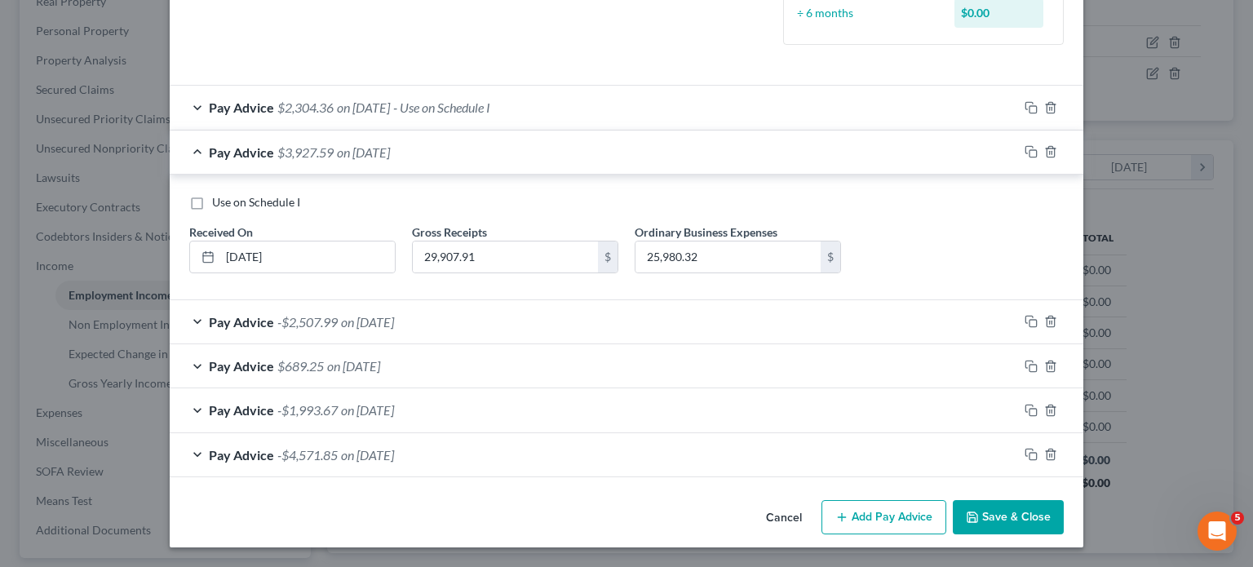
click at [807, 512] on button "Cancel" at bounding box center [784, 518] width 62 height 33
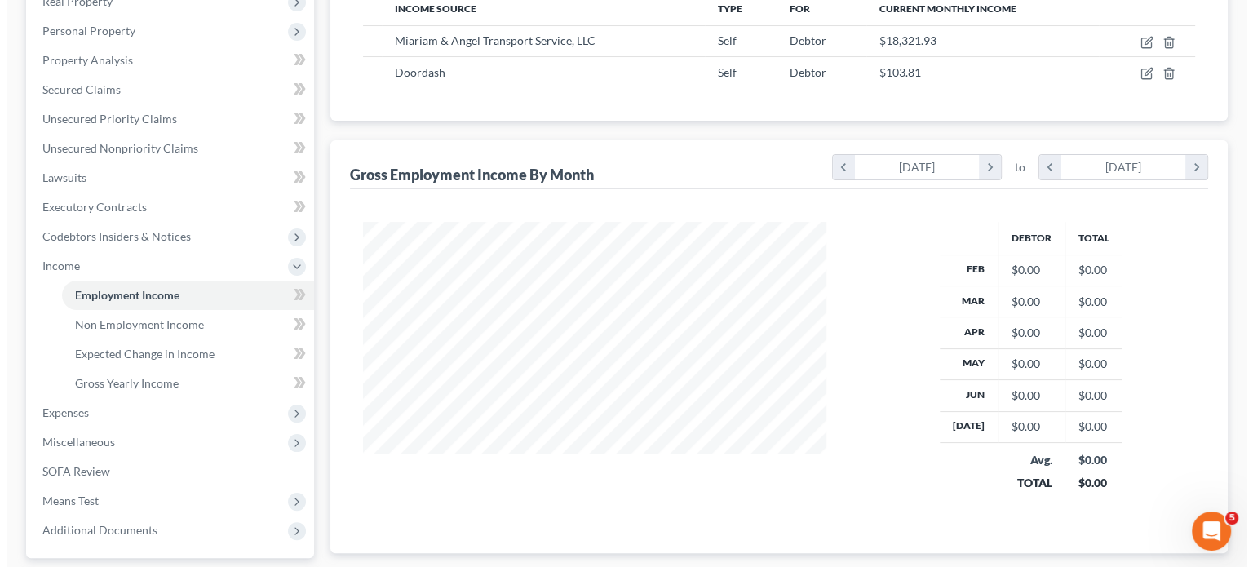
scroll to position [815610, 815483]
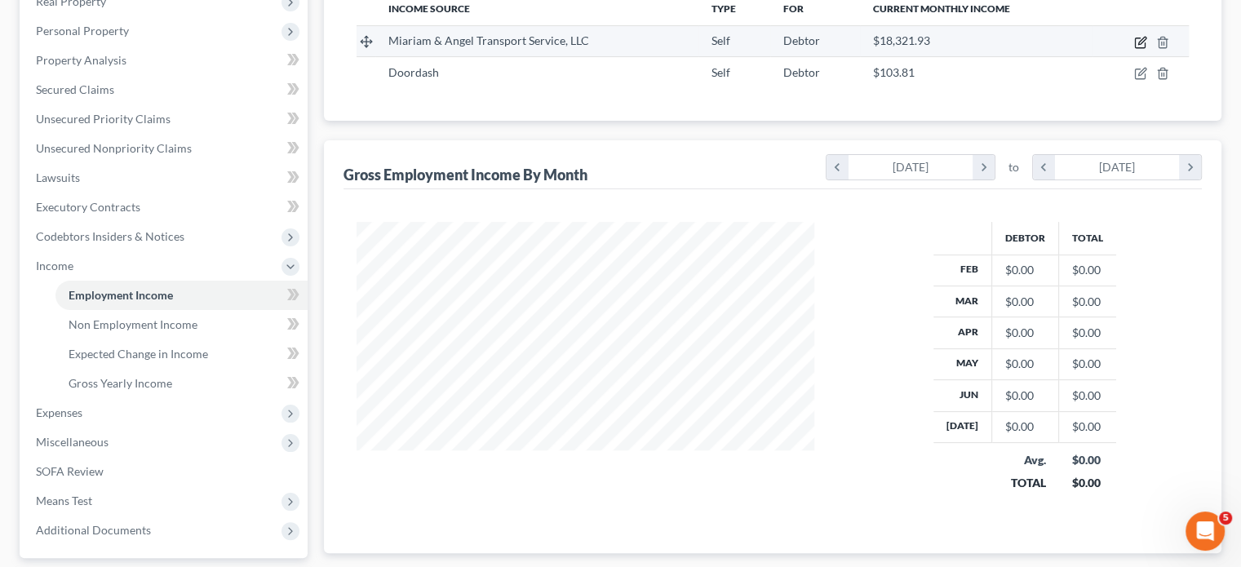
click at [1134, 49] on icon "button" at bounding box center [1140, 42] width 13 height 13
select select "1"
select select "23"
select select "0"
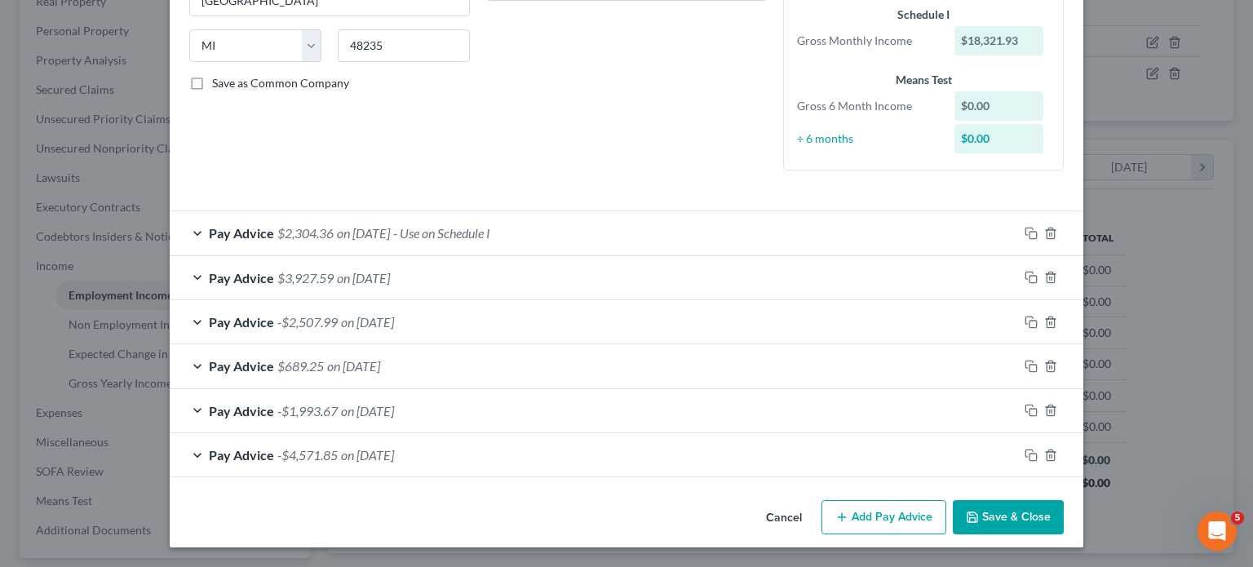
scroll to position [388, 0]
click at [508, 299] on div "Pay Advice $3,927.59 on 06/30/2023" at bounding box center [594, 277] width 849 height 43
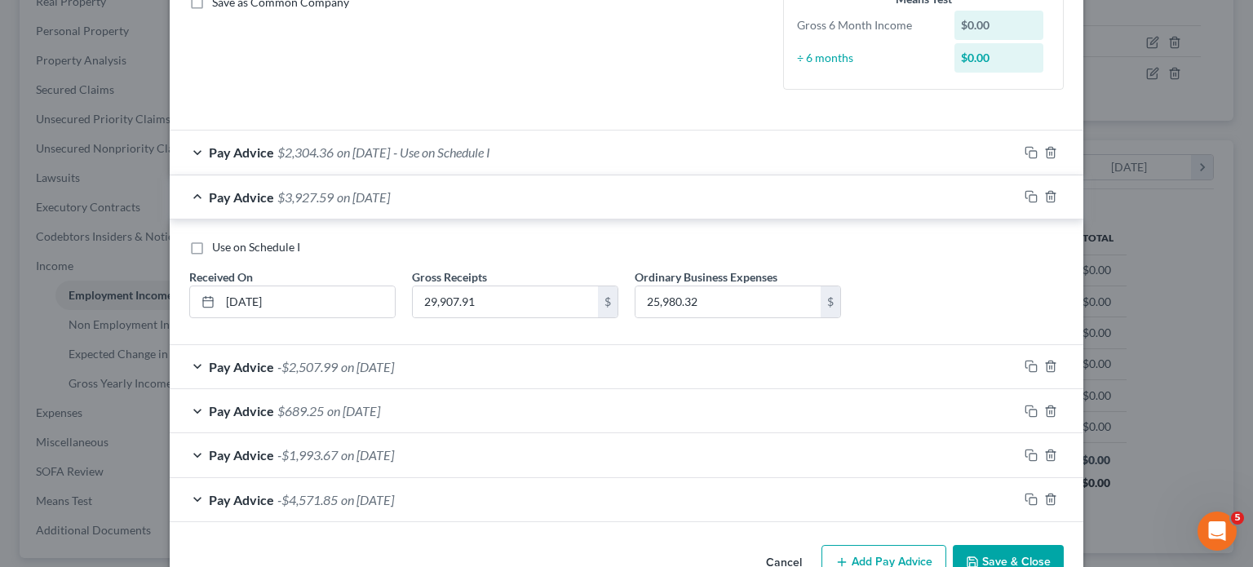
click at [526, 174] on div "Pay Advice $2,304.36 on 07/30/2023 - Use on Schedule I" at bounding box center [594, 152] width 849 height 43
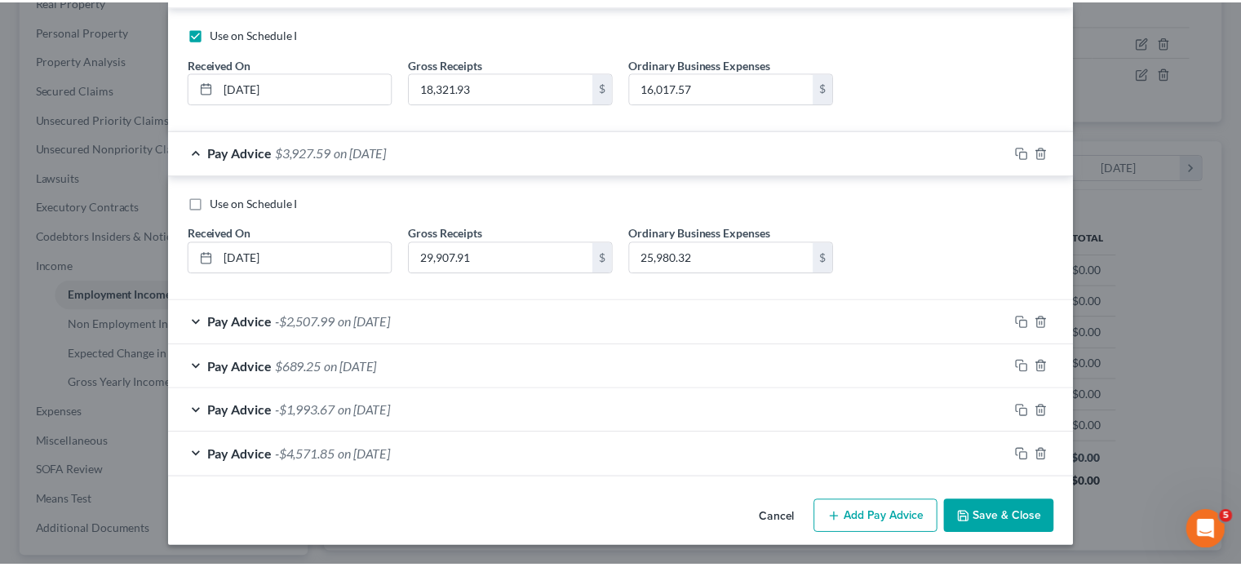
scroll to position [811, 0]
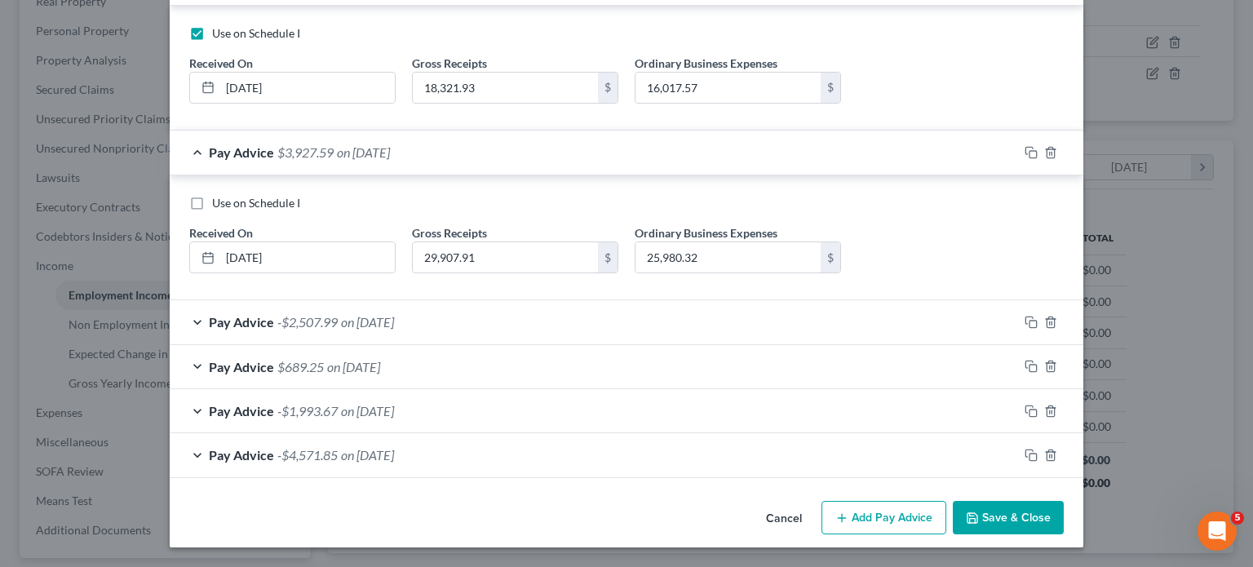
click at [815, 505] on button "Cancel" at bounding box center [784, 519] width 62 height 33
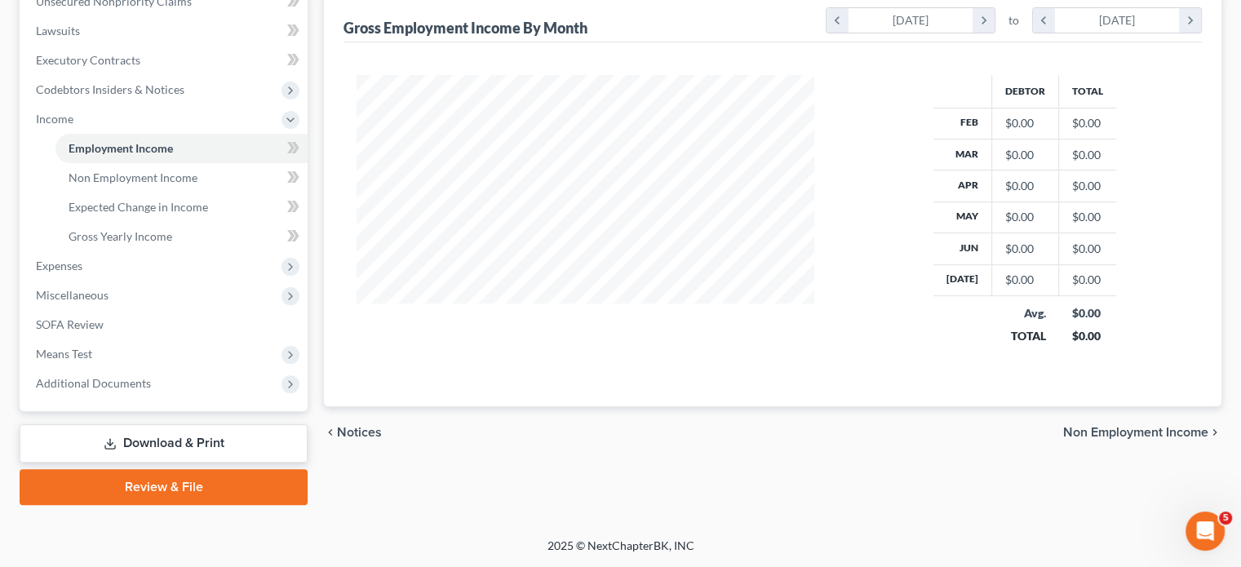
scroll to position [532, 0]
click at [109, 281] on span "Expenses" at bounding box center [165, 265] width 285 height 29
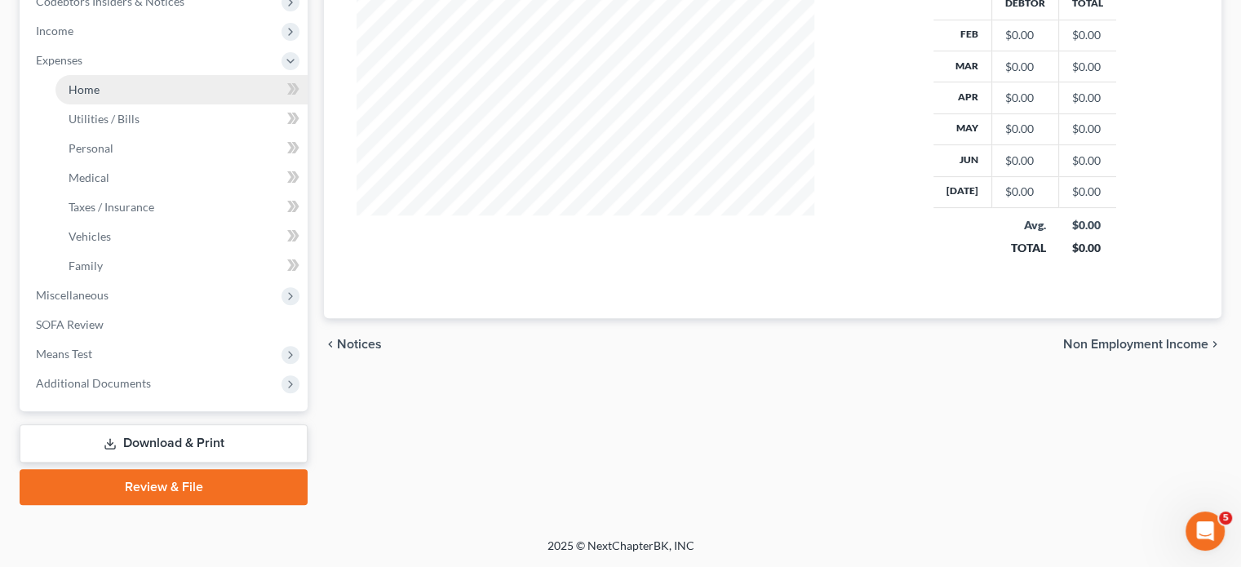
click at [100, 96] on span "Home" at bounding box center [84, 89] width 31 height 14
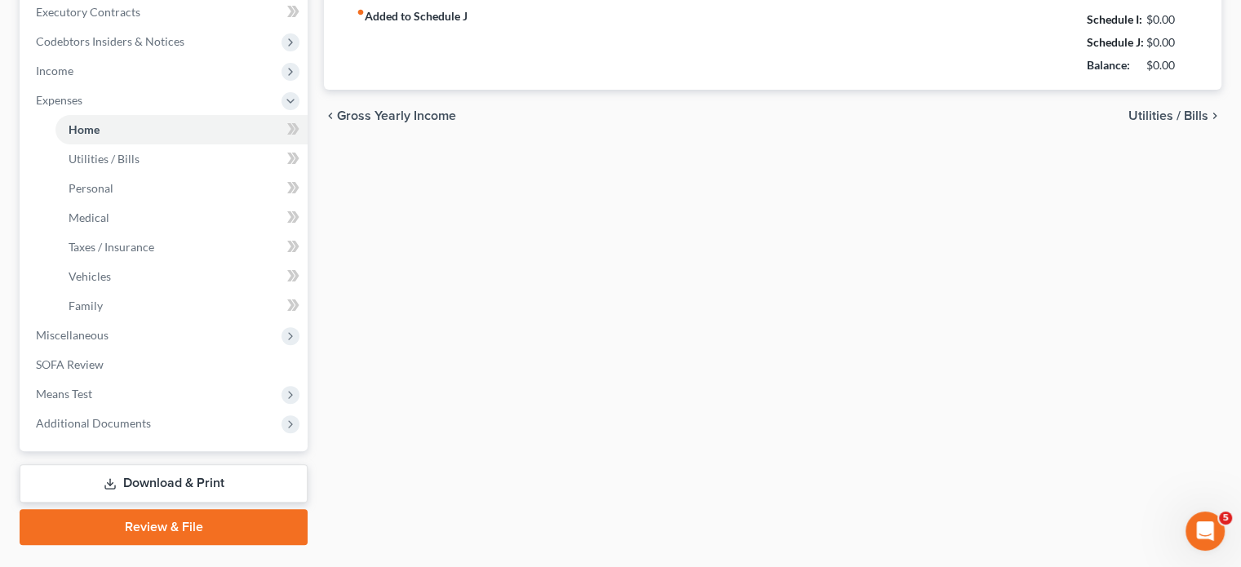
type input "703.22"
type input "0.00"
radio input "true"
type input "0.00"
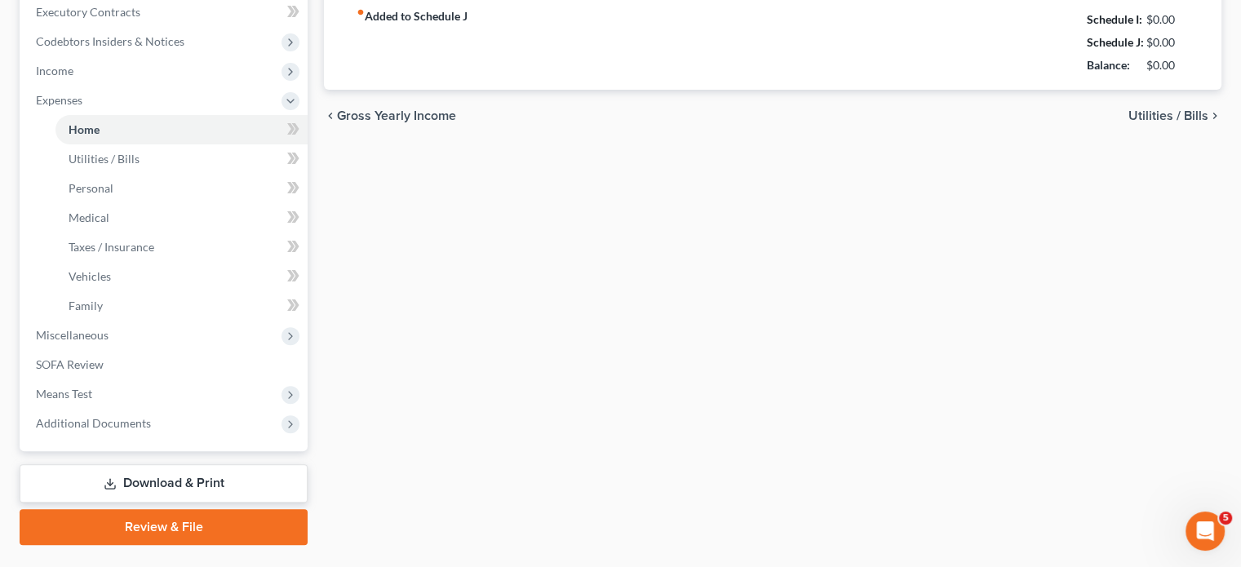
type input "0.00"
type input "50.00"
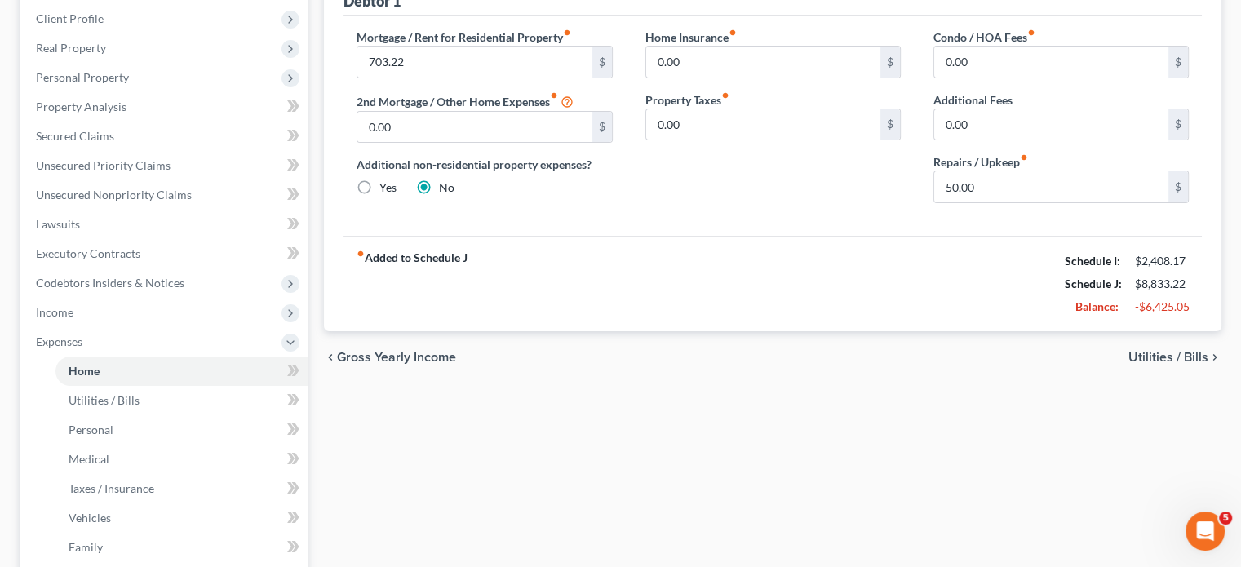
scroll to position [224, 0]
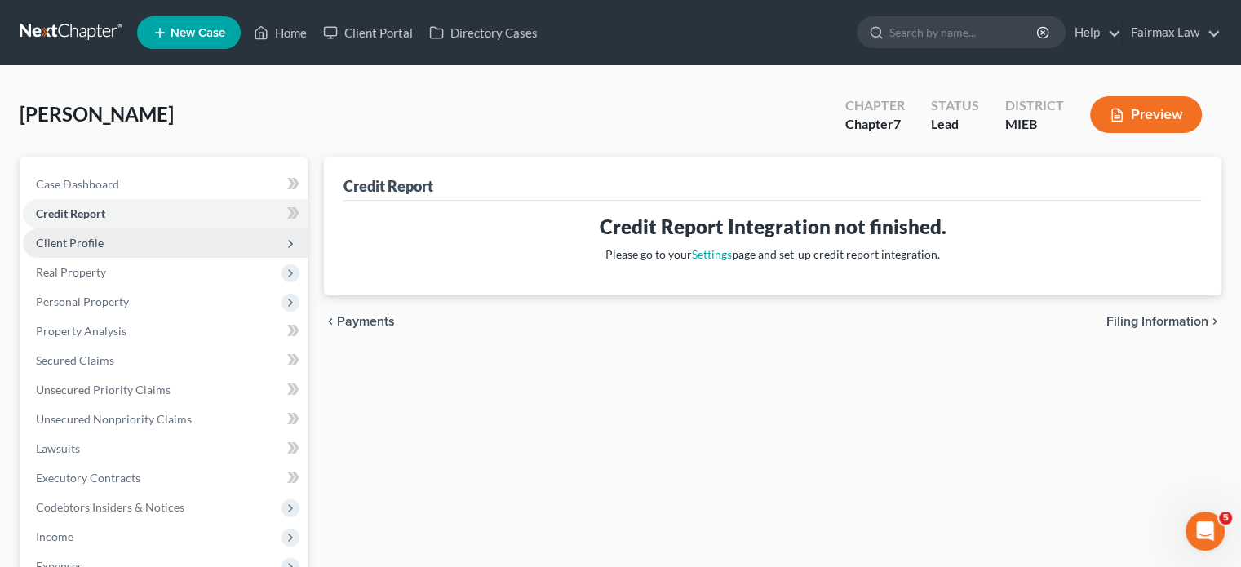
click at [139, 258] on span "Client Profile" at bounding box center [165, 242] width 285 height 29
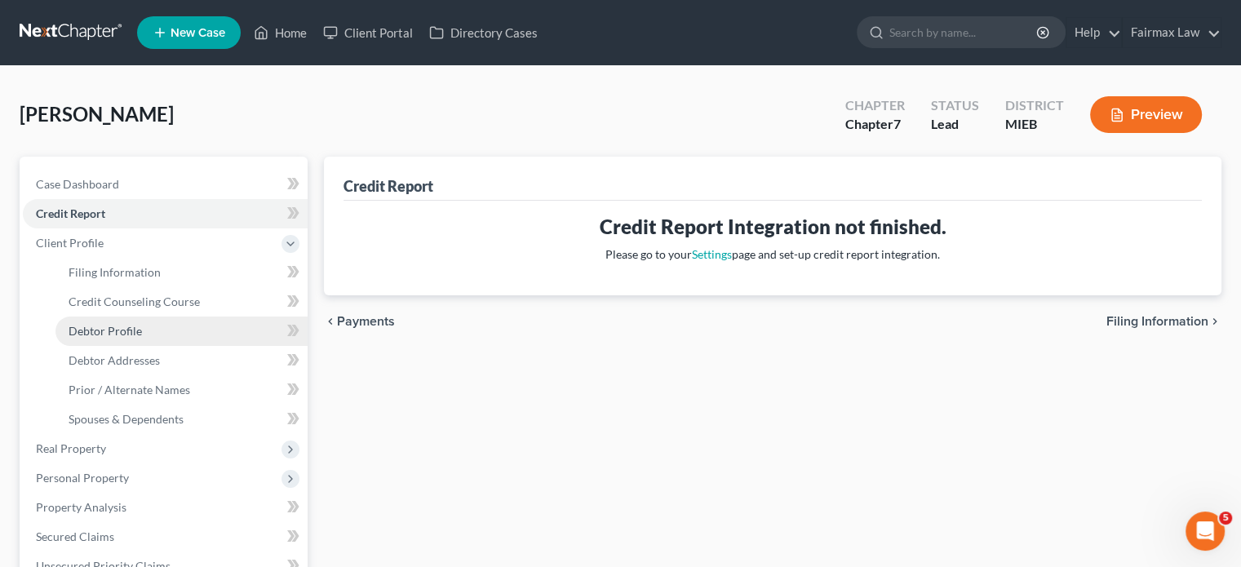
click at [117, 346] on link "Debtor Profile" at bounding box center [181, 331] width 252 height 29
select select "3"
select select "1"
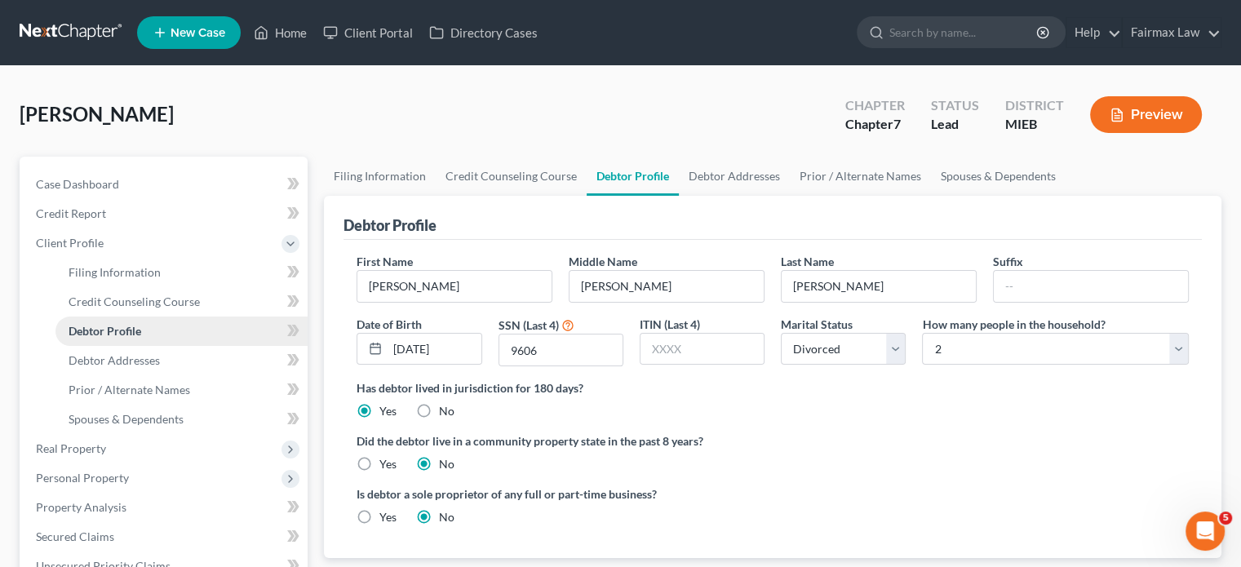
radio input "true"
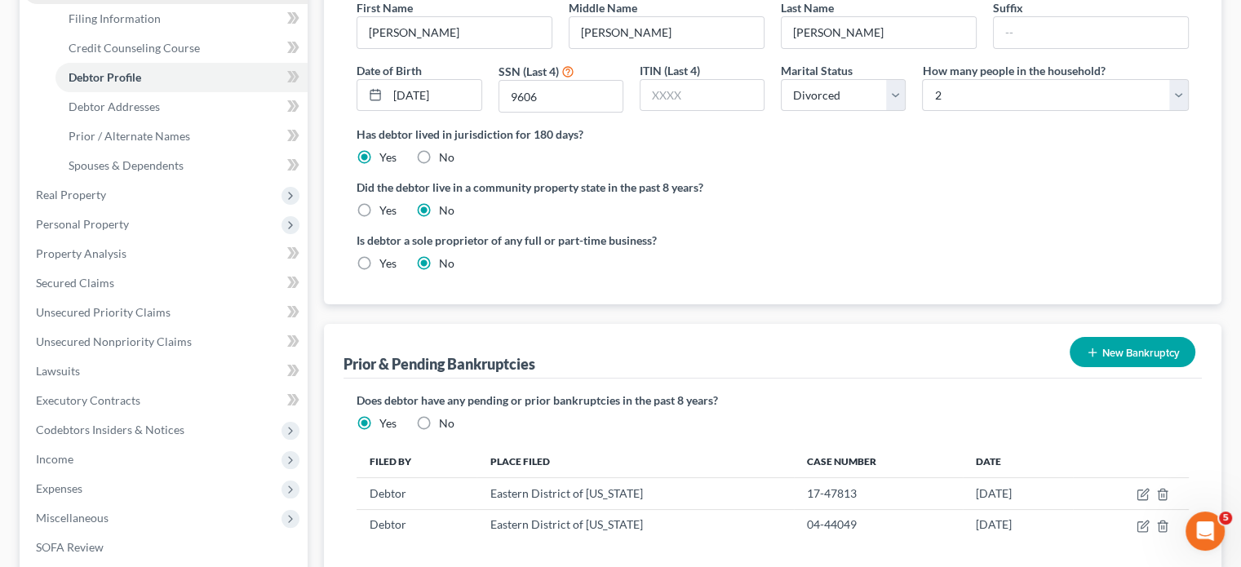
scroll to position [255, 0]
click at [150, 113] on span "Debtor Addresses" at bounding box center [114, 106] width 91 height 14
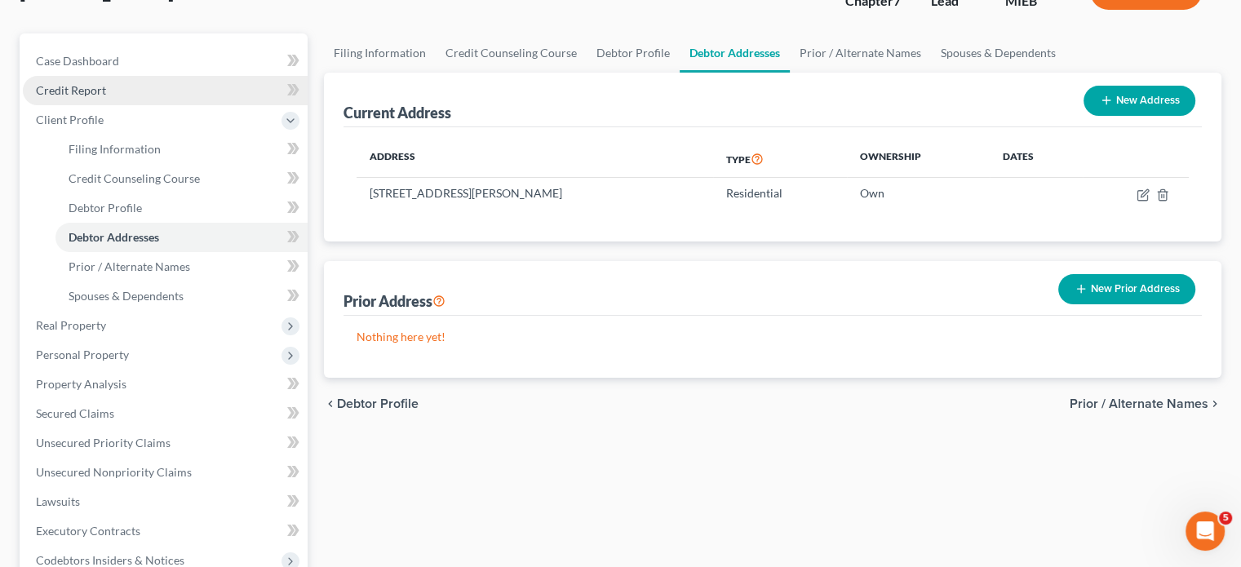
scroll to position [124, 0]
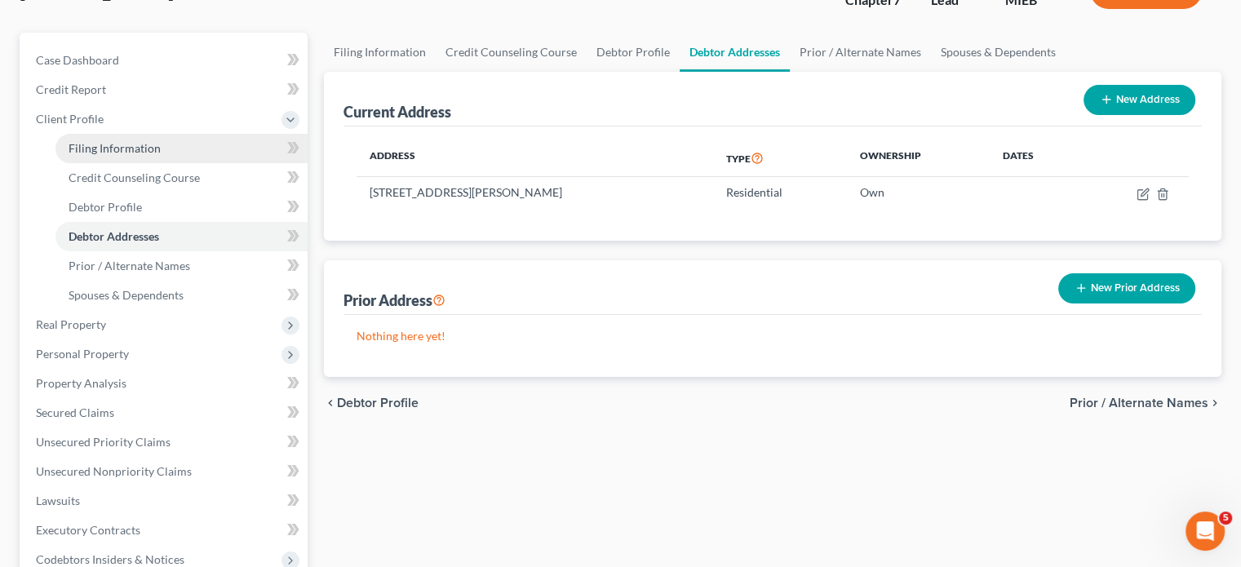
click at [161, 155] on span "Filing Information" at bounding box center [115, 148] width 92 height 14
select select "1"
select select "0"
select select "40"
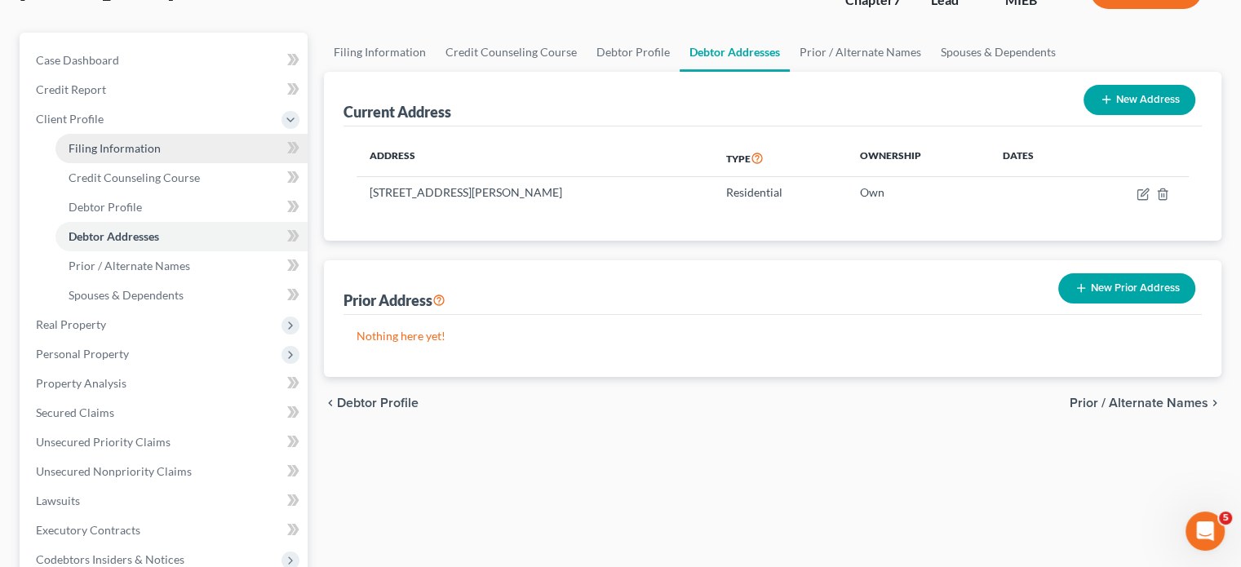
select select "0"
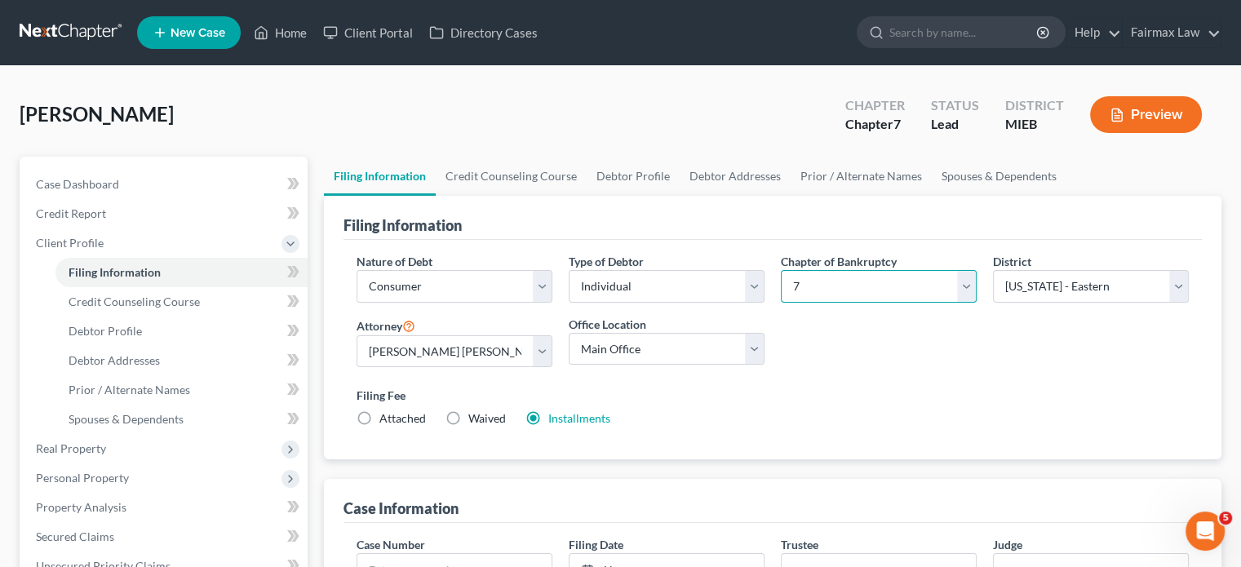
click at [892, 303] on select "Select 7 11 12 13" at bounding box center [879, 286] width 196 height 33
select select "3"
click at [781, 303] on select "Select 7 11 12 13" at bounding box center [879, 286] width 196 height 33
click at [315, 38] on link "Home" at bounding box center [280, 32] width 69 height 29
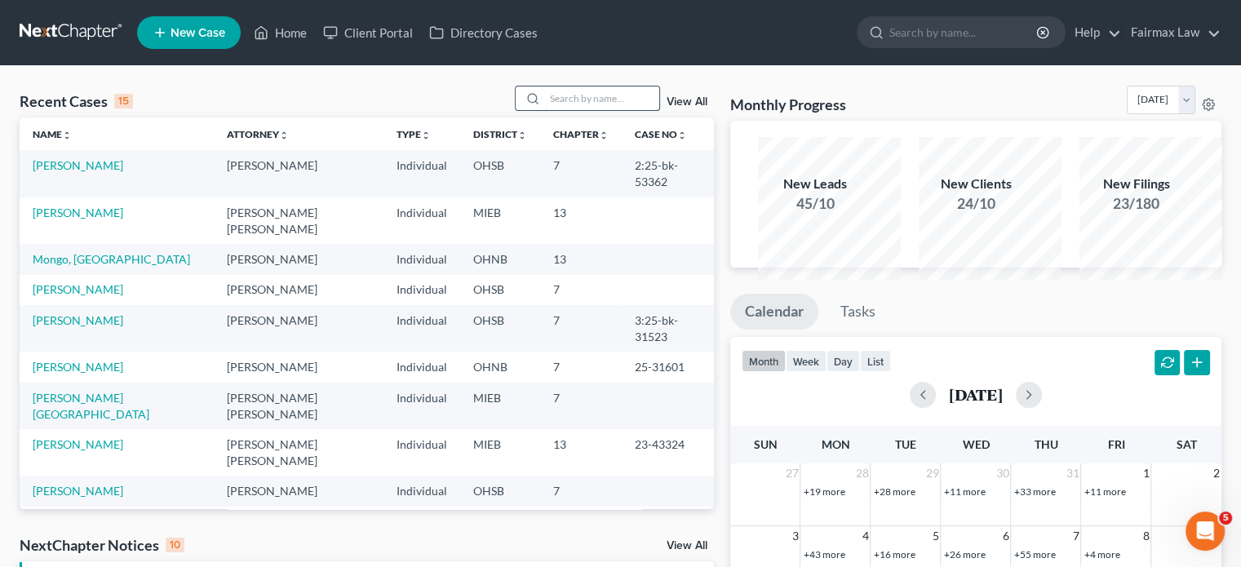
click at [549, 110] on input "search" at bounding box center [602, 98] width 114 height 24
click at [540, 244] on td "13" at bounding box center [581, 220] width 82 height 47
click at [581, 110] on input "search" at bounding box center [602, 98] width 114 height 24
click at [571, 110] on input "search" at bounding box center [602, 98] width 114 height 24
click at [545, 110] on input "search" at bounding box center [602, 98] width 114 height 24
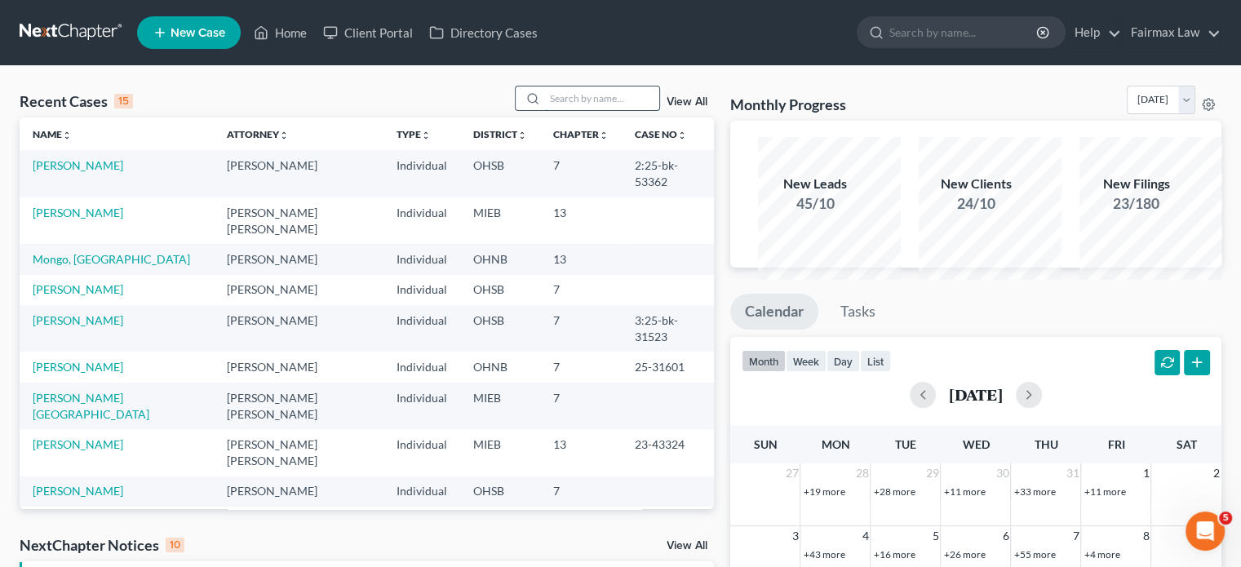
click at [545, 110] on input "search" at bounding box center [602, 98] width 114 height 24
type input "t"
click at [398, 118] on div "Recent Cases 15 t View All" at bounding box center [367, 102] width 694 height 32
click at [548, 110] on input "t" at bounding box center [602, 98] width 114 height 24
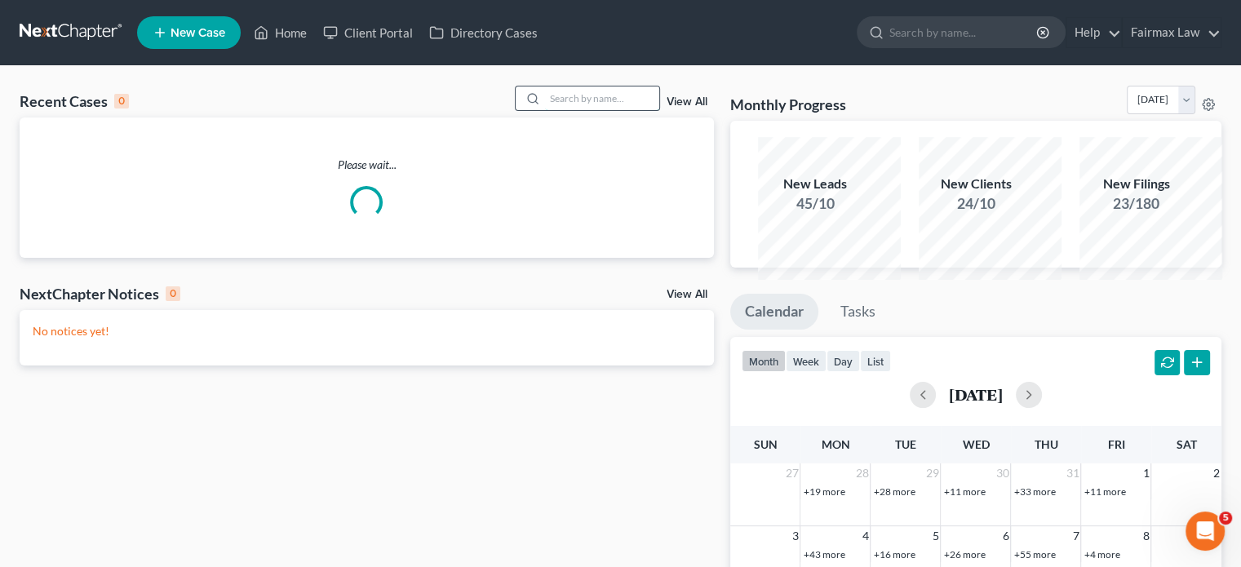
click at [545, 110] on input "search" at bounding box center [602, 98] width 114 height 24
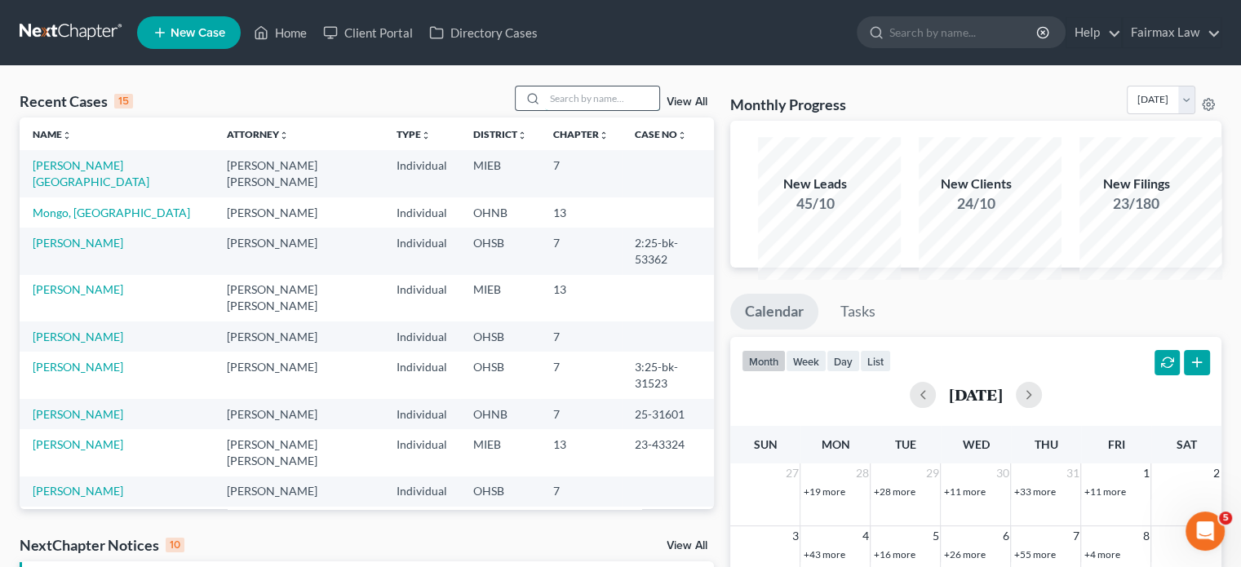
click at [545, 110] on input "search" at bounding box center [602, 98] width 114 height 24
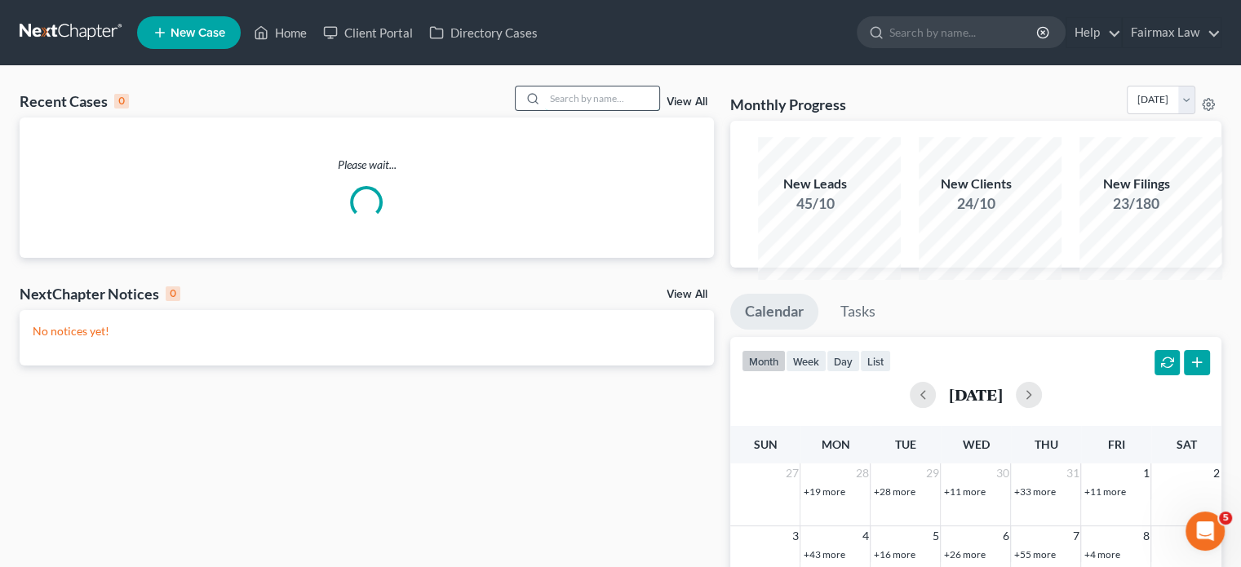
click at [570, 110] on input "search" at bounding box center [602, 98] width 114 height 24
